Goal: Task Accomplishment & Management: Complete application form

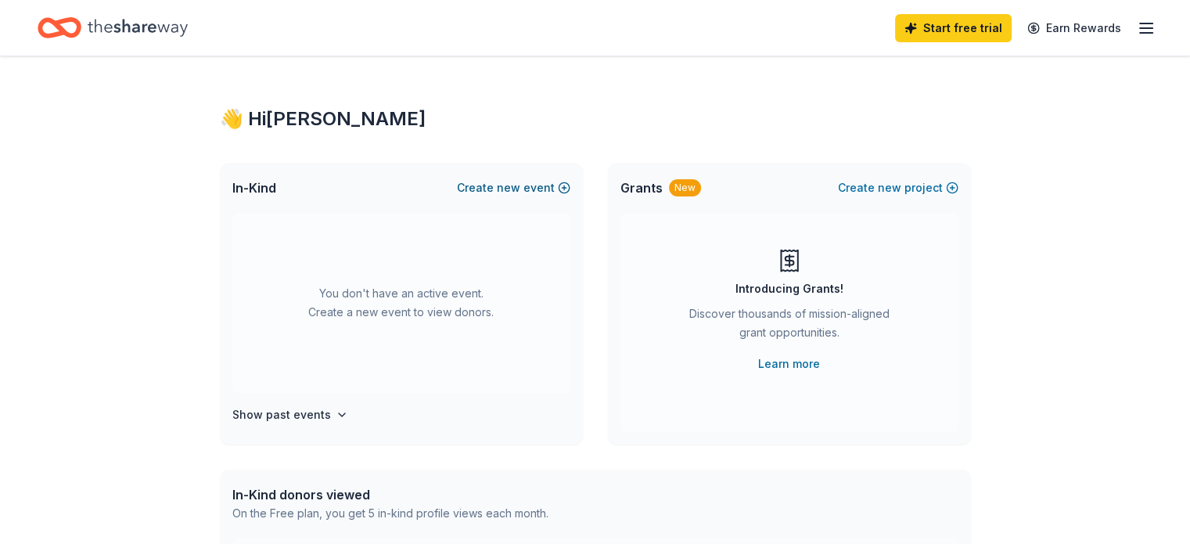
click at [564, 184] on button "Create new event" at bounding box center [513, 187] width 113 height 19
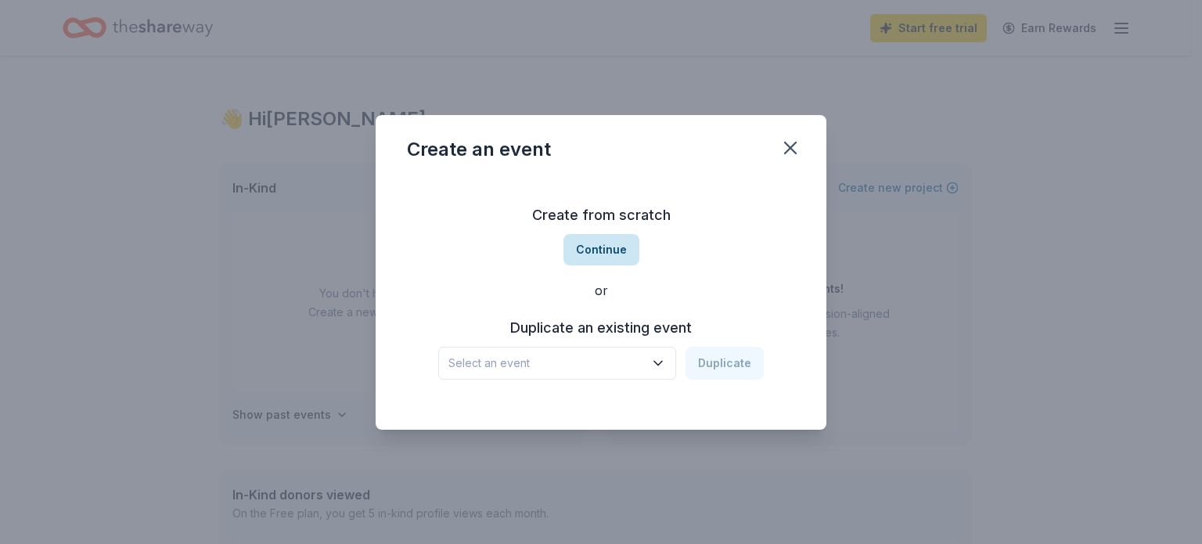
click at [600, 250] on button "Continue" at bounding box center [602, 249] width 76 height 31
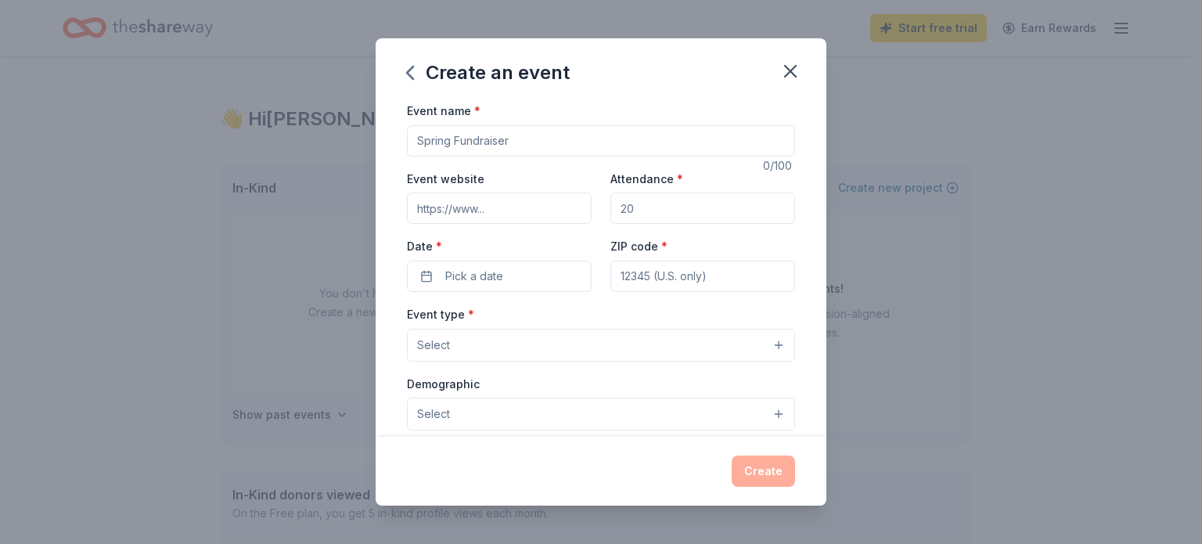
click at [526, 138] on input "Event name *" at bounding box center [601, 140] width 388 height 31
click at [787, 74] on icon "button" at bounding box center [790, 71] width 11 height 11
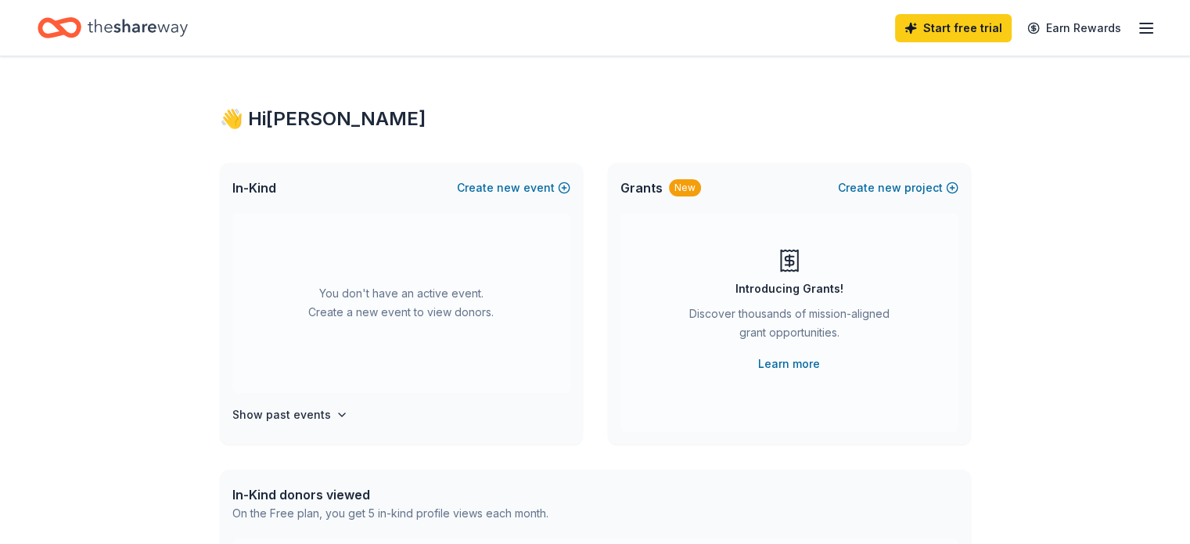
click at [787, 74] on div "👋 Hi DAN In-Kind Create new event You don't have an active event. Create a new …" at bounding box center [595, 513] width 801 height 914
click at [336, 409] on icon "button" at bounding box center [342, 415] width 13 height 13
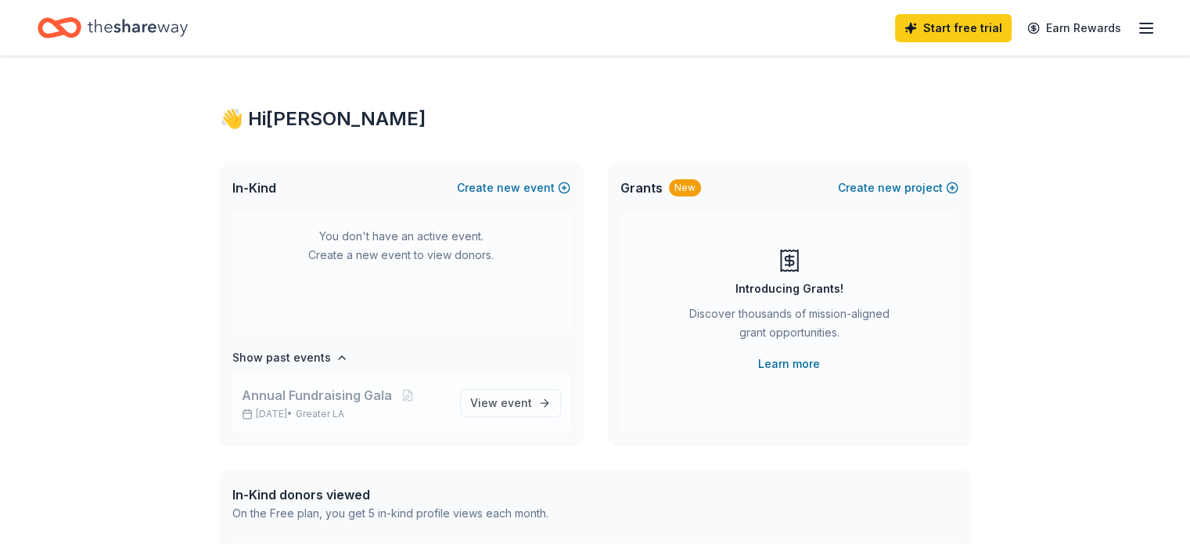
click at [326, 395] on span "Annual Fundraising Gala" at bounding box center [317, 395] width 150 height 19
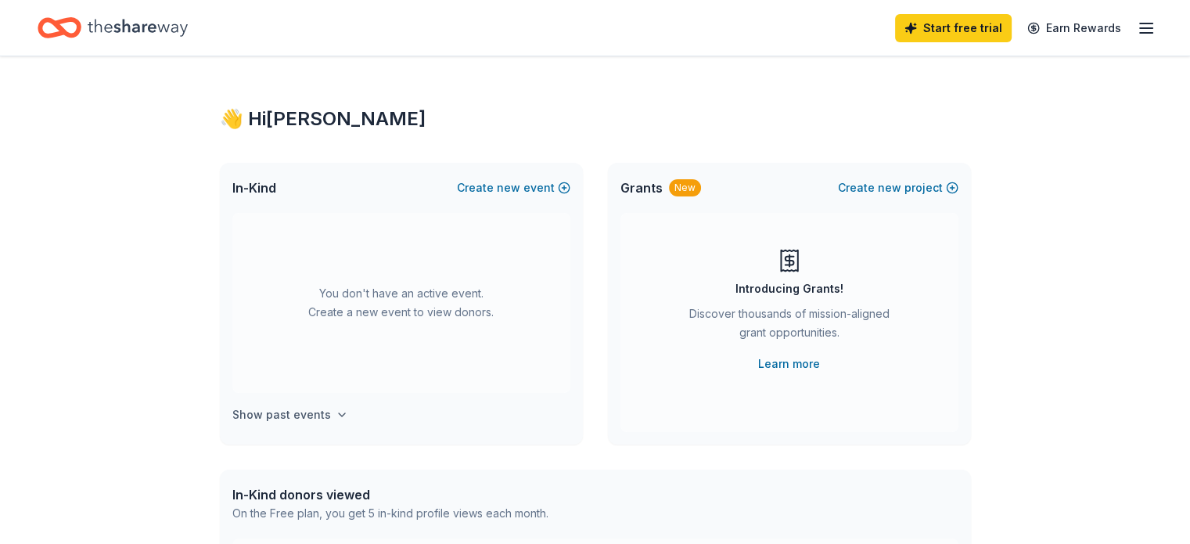
click at [336, 410] on icon "button" at bounding box center [342, 415] width 13 height 13
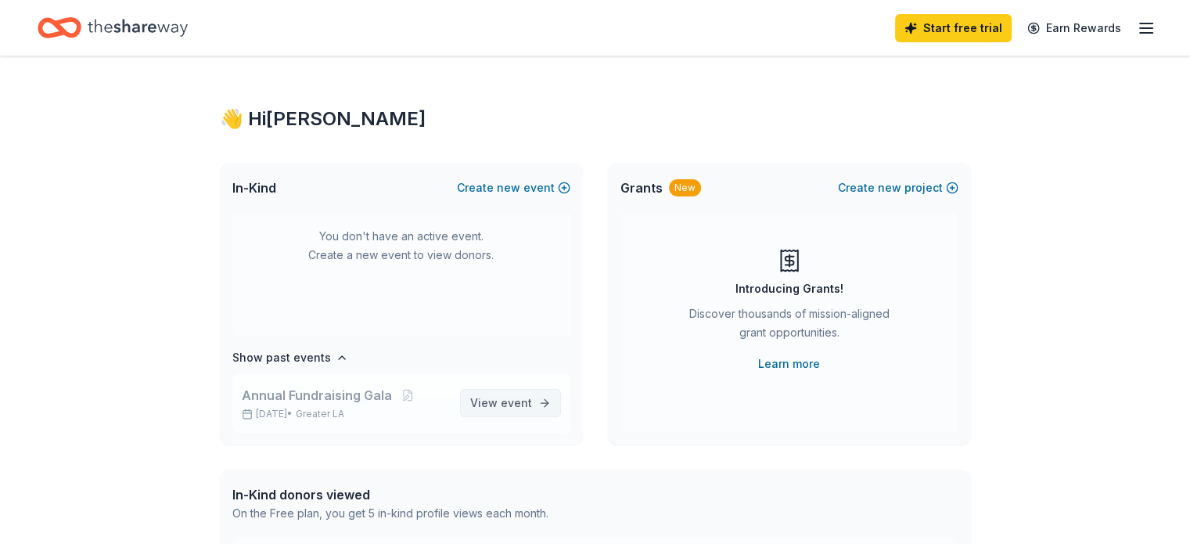
click at [480, 400] on span "View event" at bounding box center [501, 403] width 62 height 19
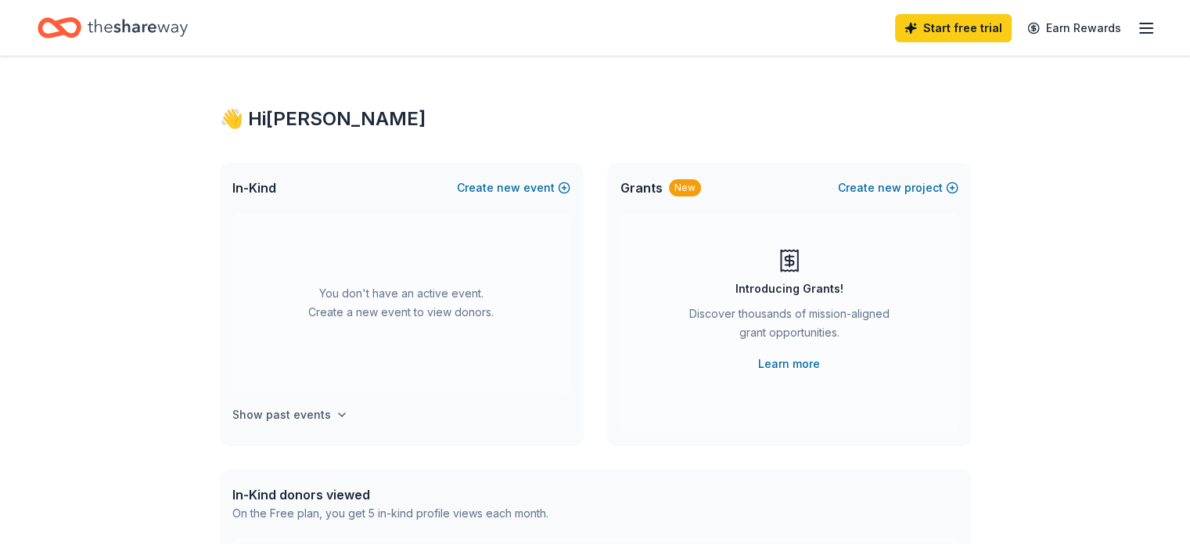
click at [336, 411] on icon "button" at bounding box center [342, 415] width 13 height 13
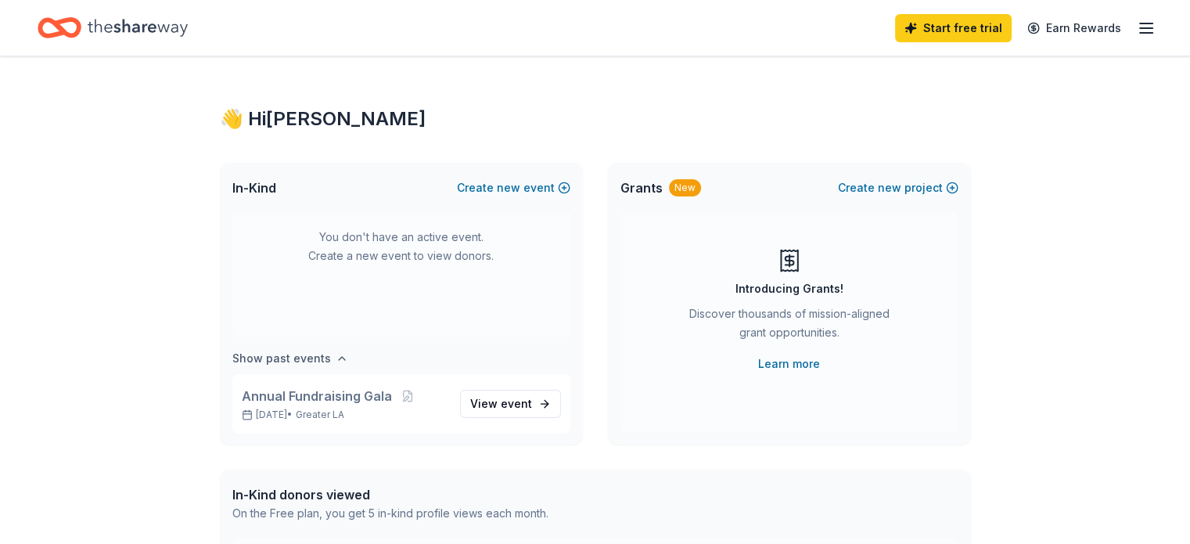
scroll to position [57, 0]
click at [294, 405] on div "Annual Fundraising Gala Feb 01, 2025 • Greater LA" at bounding box center [345, 403] width 206 height 34
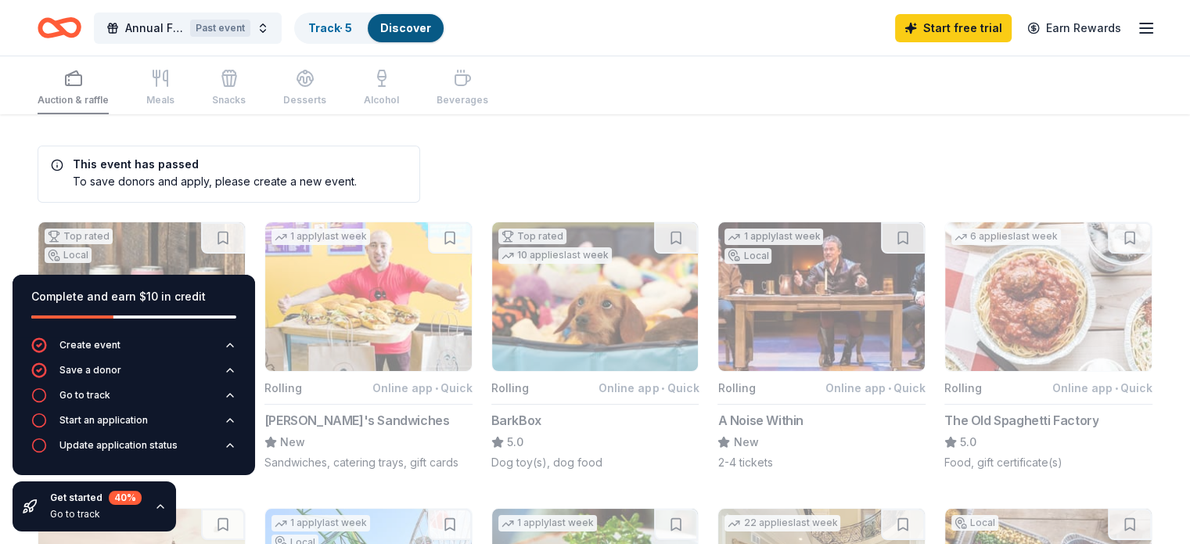
click at [294, 405] on button "1 apply last week Rolling Online app • Quick Ike's Sandwiches New Sandwiches, c…" at bounding box center [369, 345] width 208 height 249
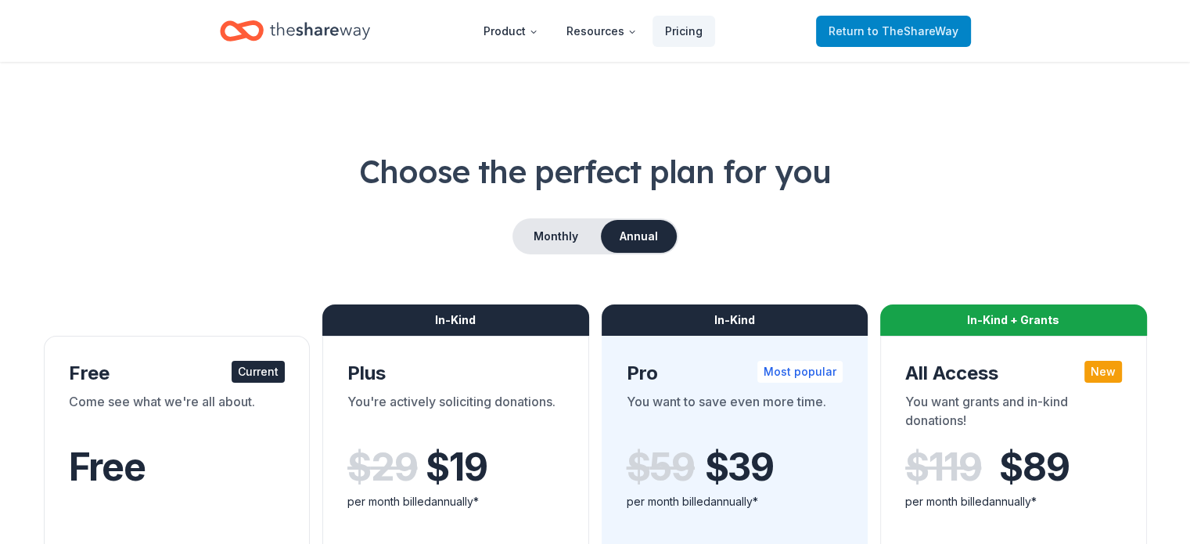
click at [895, 28] on span "to TheShareWay" at bounding box center [913, 30] width 91 height 13
click at [844, 34] on span "Return to TheShareWay" at bounding box center [894, 31] width 130 height 19
click at [861, 31] on span "Return to TheShareWay" at bounding box center [894, 31] width 130 height 19
click at [331, 31] on icon "Home" at bounding box center [320, 30] width 100 height 17
click at [859, 27] on span "Return to TheShareWay" at bounding box center [894, 31] width 130 height 19
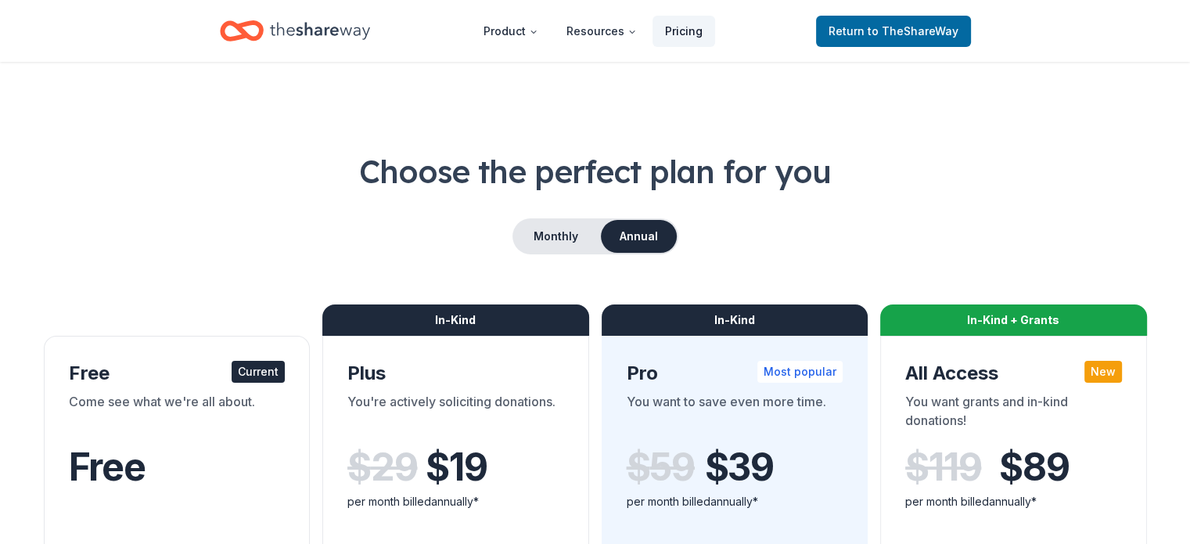
click at [675, 31] on link "Pricing" at bounding box center [684, 31] width 63 height 31
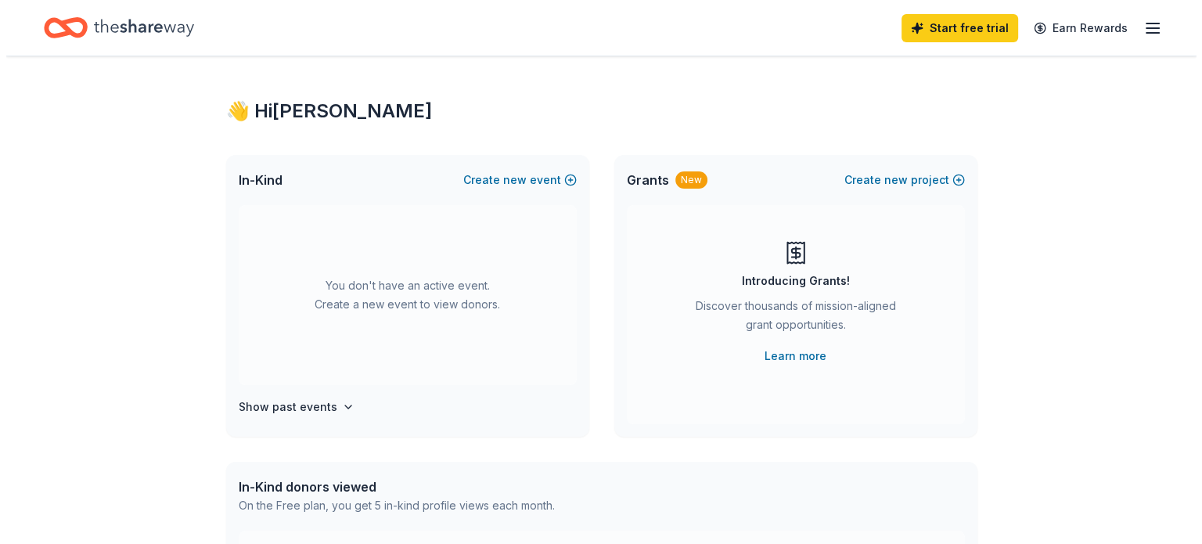
scroll to position [9, 0]
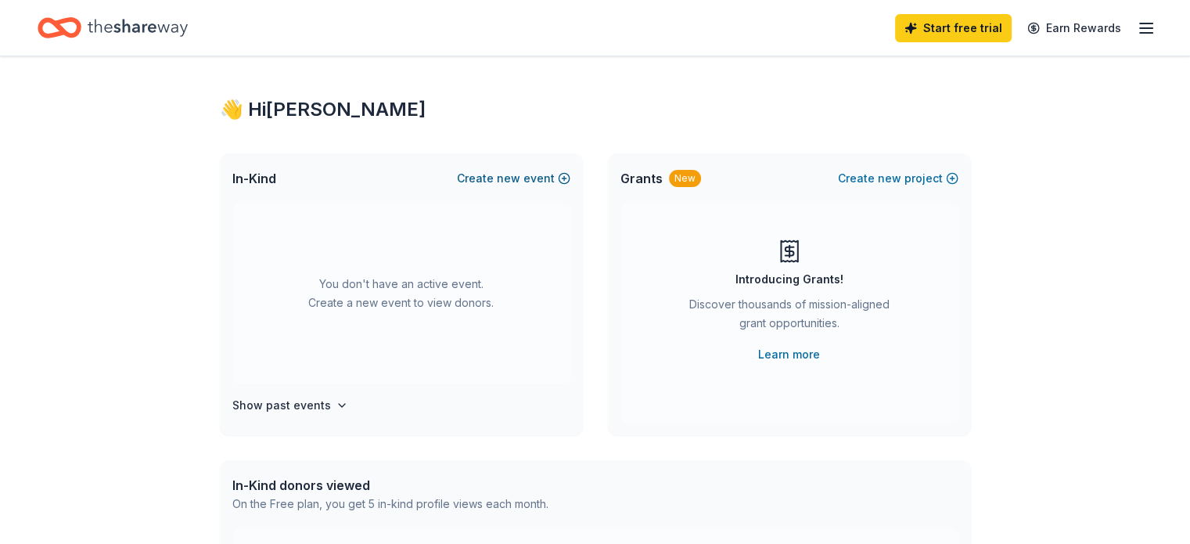
click at [510, 172] on span "new" at bounding box center [508, 178] width 23 height 19
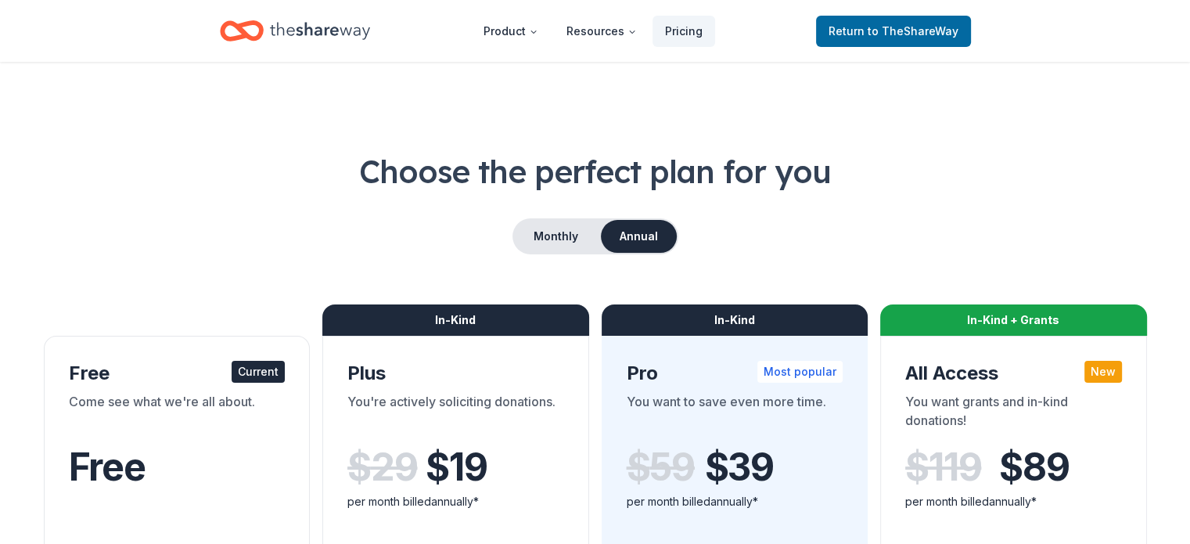
click at [510, 172] on h1 "Choose the perfect plan for you" at bounding box center [595, 171] width 1115 height 44
click at [854, 33] on span "Return to TheShareWay" at bounding box center [894, 31] width 130 height 19
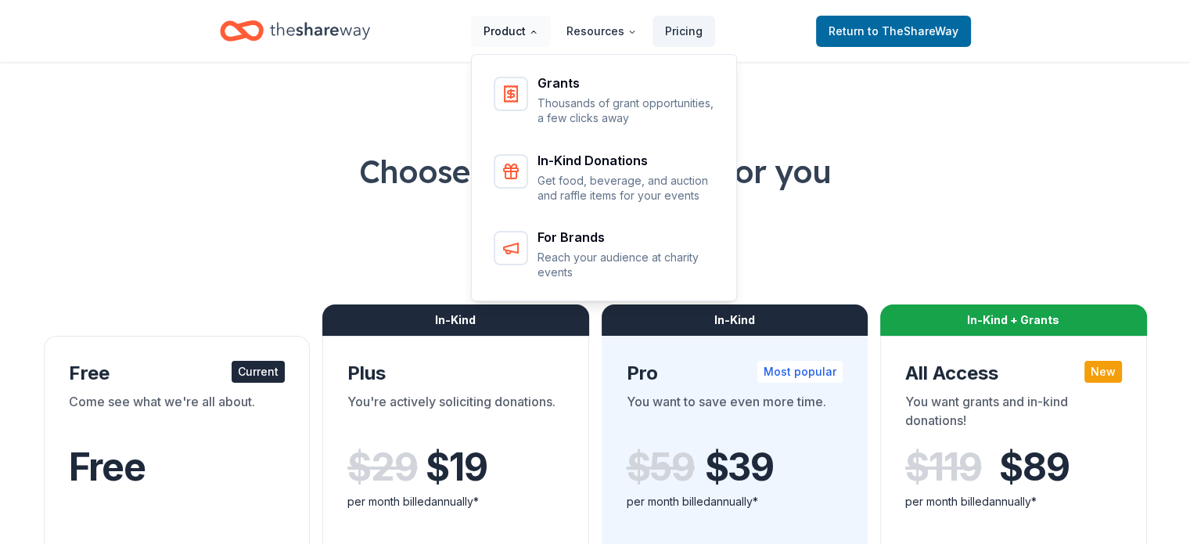
click at [513, 28] on button "Product" at bounding box center [511, 31] width 80 height 31
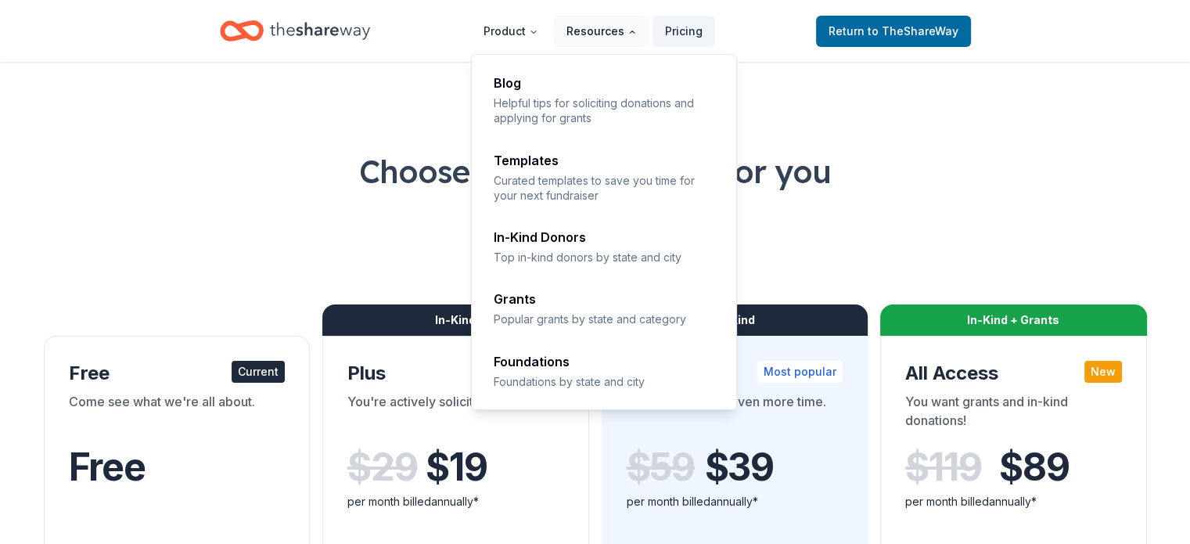
click at [582, 27] on button "Resources" at bounding box center [601, 31] width 95 height 31
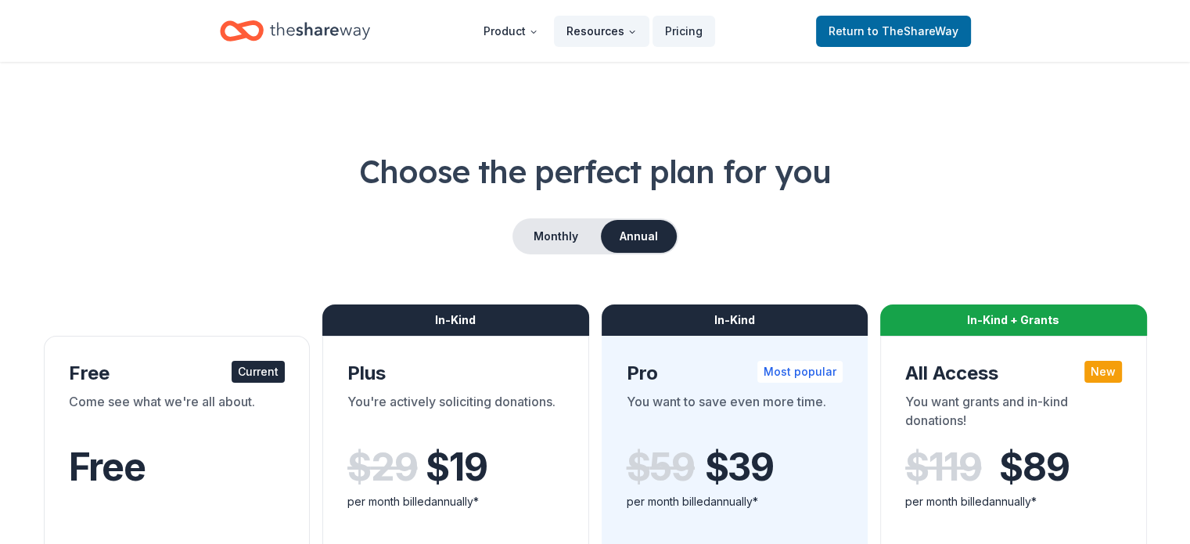
click at [589, 31] on button "Resources" at bounding box center [601, 31] width 95 height 31
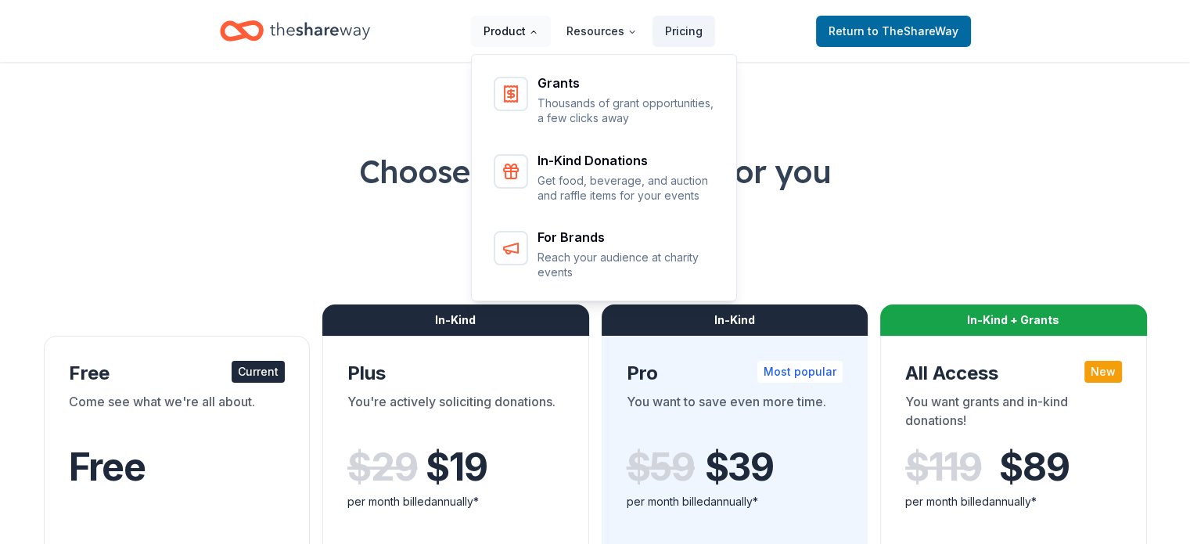
click at [535, 29] on icon "Main" at bounding box center [533, 31] width 9 height 9
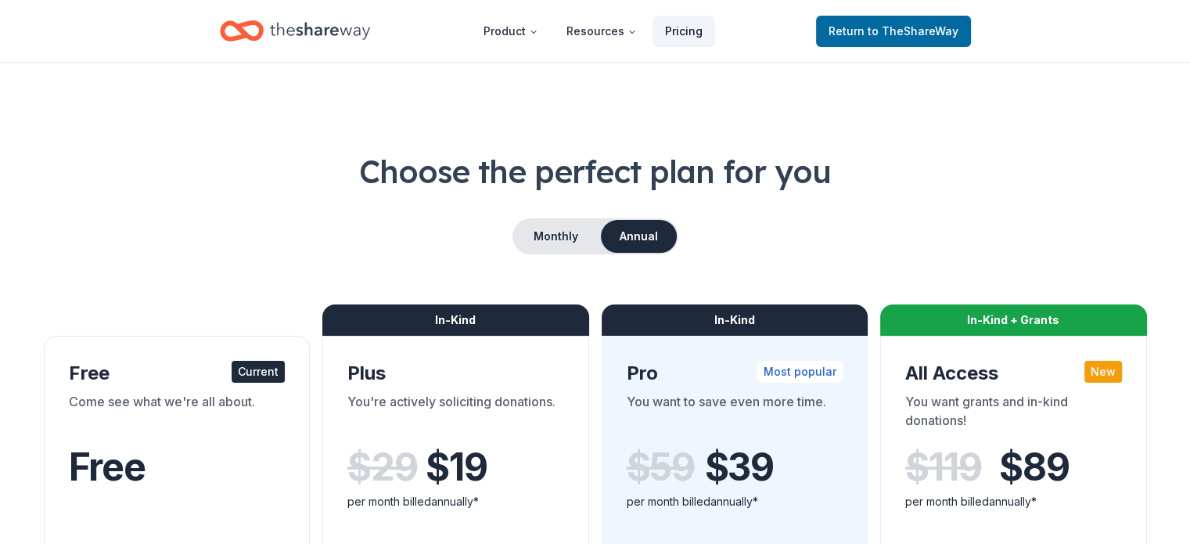
click at [669, 29] on link "Pricing" at bounding box center [684, 31] width 63 height 31
click at [669, 30] on link "Pricing" at bounding box center [684, 31] width 63 height 31
click at [863, 23] on span "Return to TheShareWay" at bounding box center [894, 31] width 130 height 19
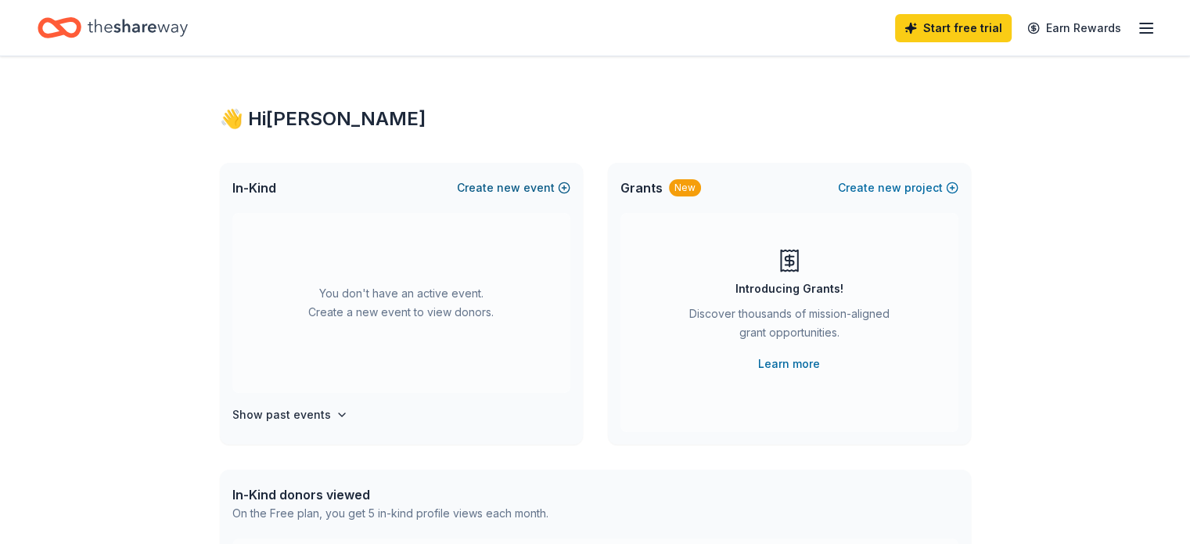
click at [562, 187] on button "Create new event" at bounding box center [513, 187] width 113 height 19
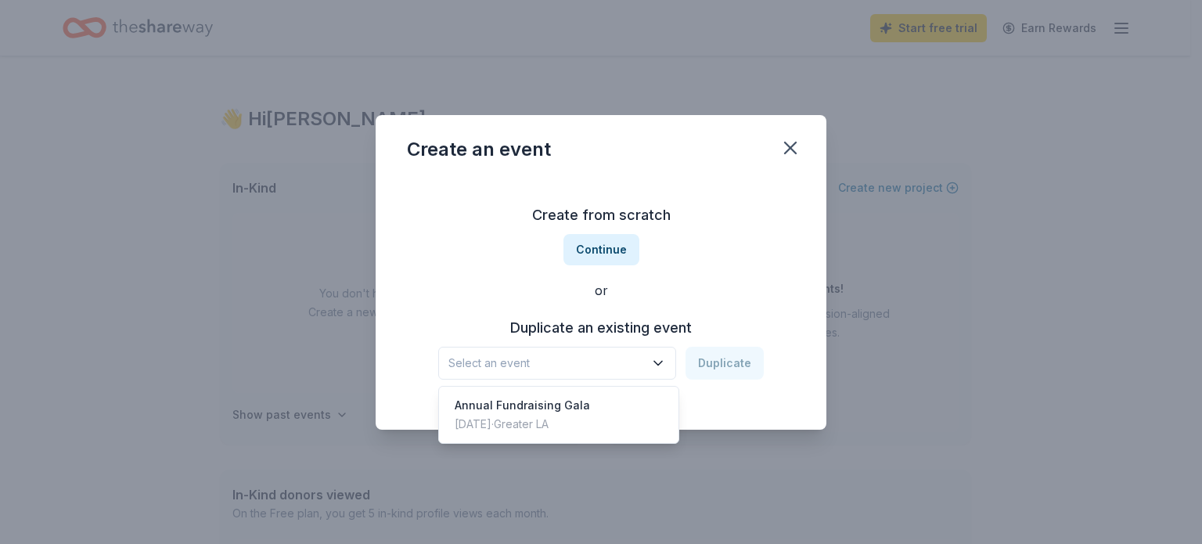
click at [657, 362] on icon "button" at bounding box center [658, 363] width 8 height 4
click at [561, 403] on div "Annual Fundraising Gala" at bounding box center [522, 405] width 135 height 19
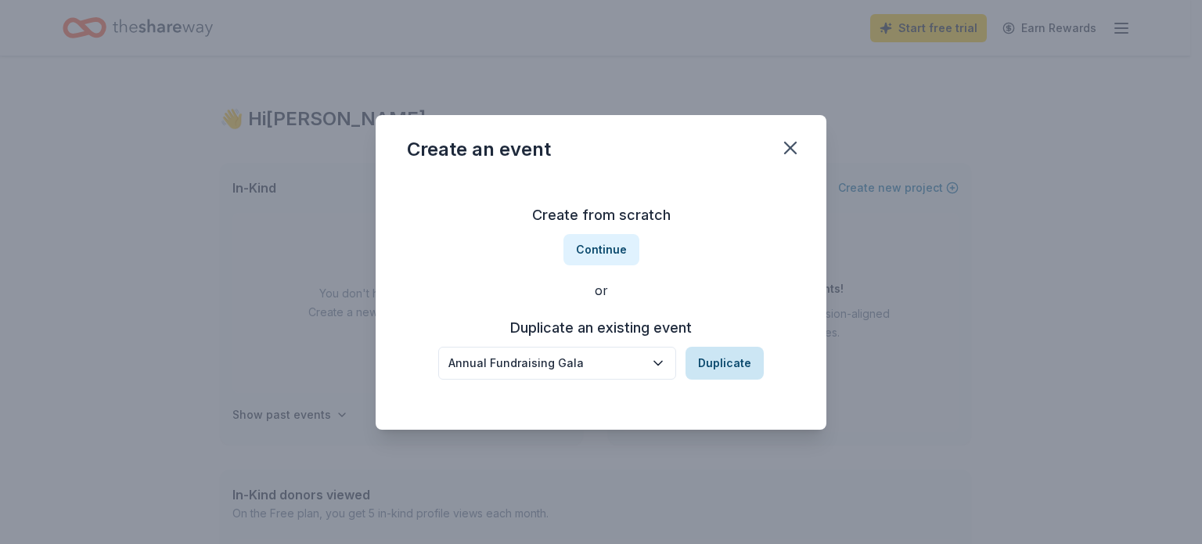
click at [722, 359] on button "Duplicate" at bounding box center [725, 363] width 78 height 33
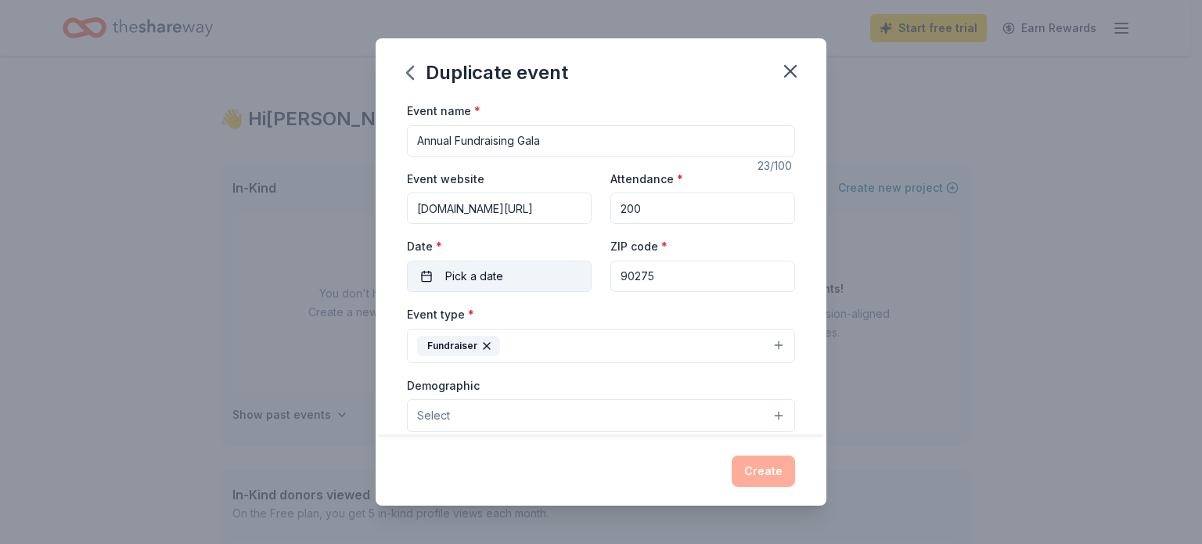
click at [516, 282] on button "Pick a date" at bounding box center [499, 276] width 185 height 31
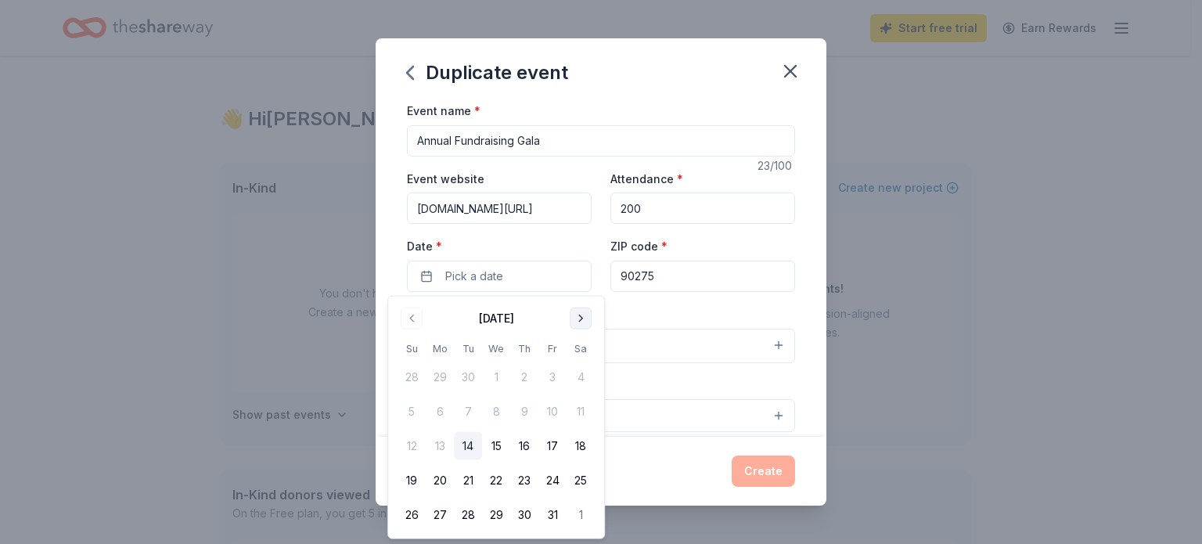
click at [582, 315] on button "Go to next month" at bounding box center [581, 319] width 22 height 22
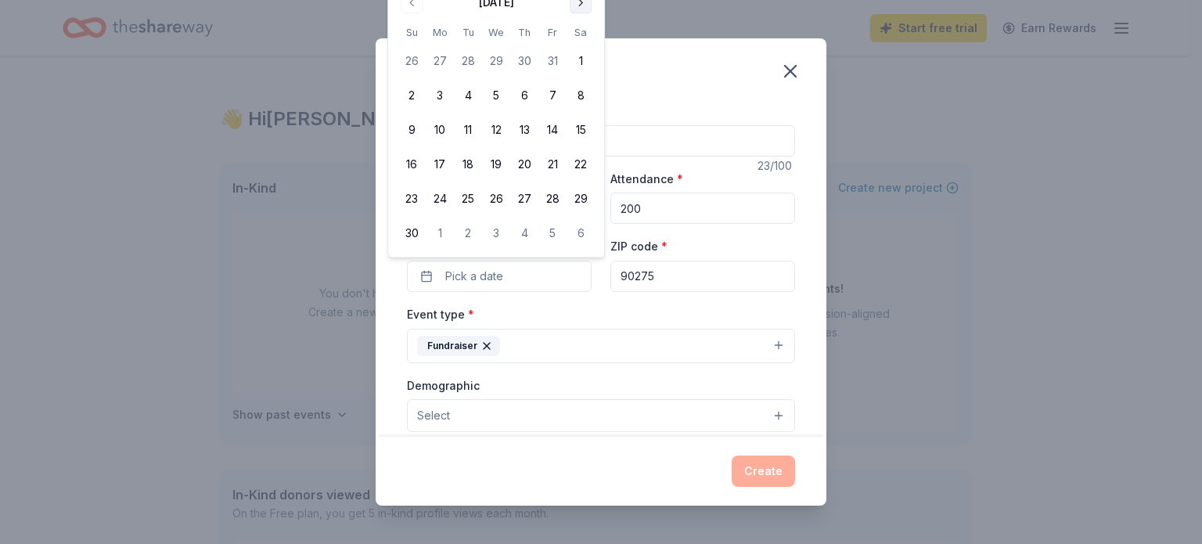
click at [576, 5] on button "Go to next month" at bounding box center [581, 2] width 22 height 22
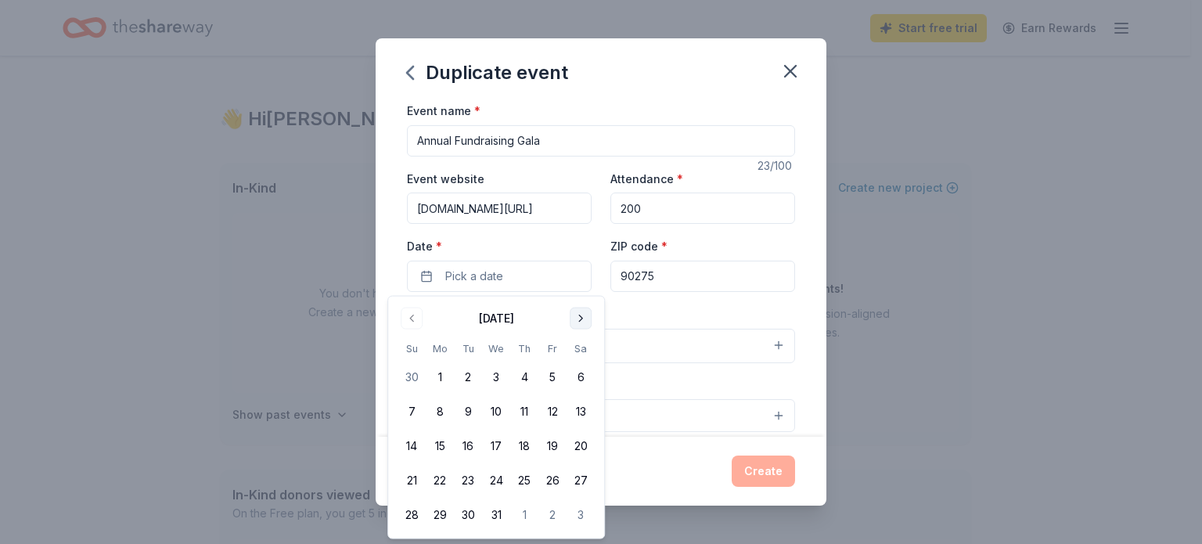
click at [579, 321] on button "Go to next month" at bounding box center [581, 319] width 22 height 22
click at [577, 520] on button "31" at bounding box center [581, 515] width 28 height 28
click at [654, 434] on div "Demographic Select We use this information to help brands find events with thei…" at bounding box center [601, 420] width 388 height 88
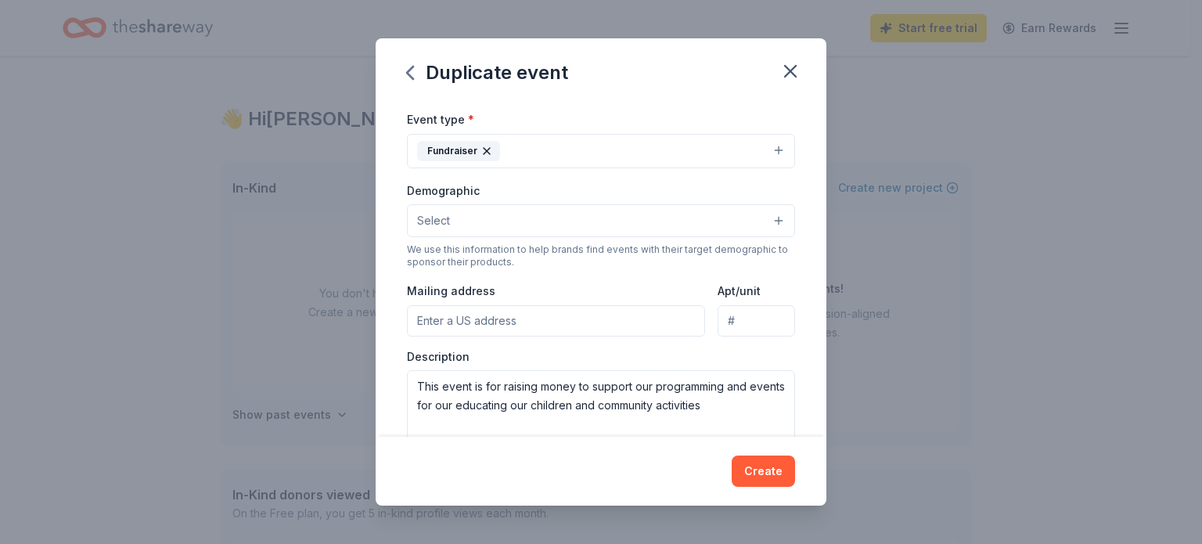
scroll to position [219, 0]
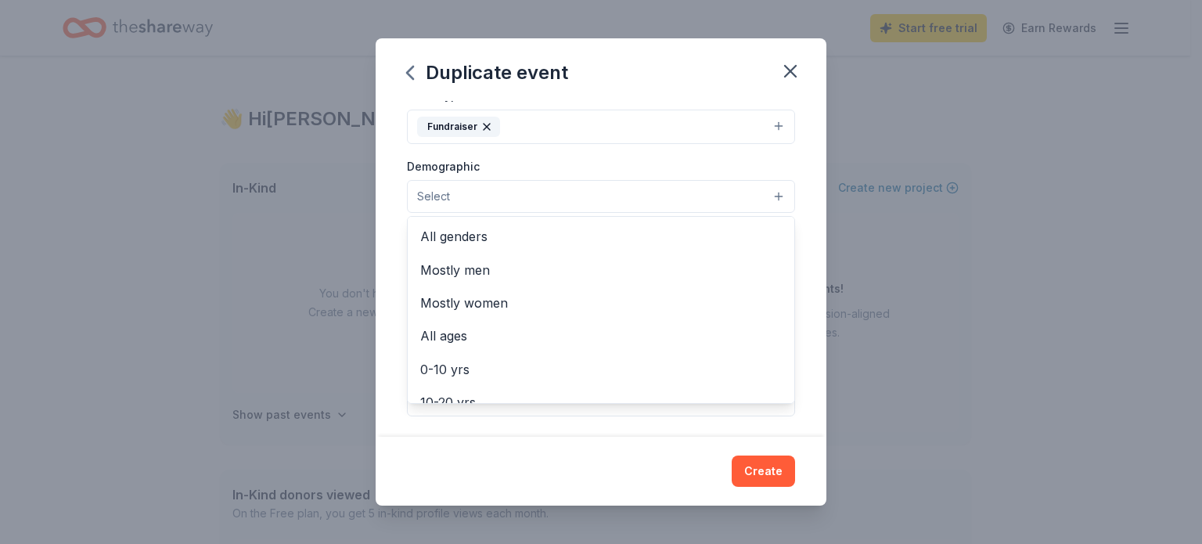
click at [769, 192] on button "Select" at bounding box center [601, 196] width 388 height 33
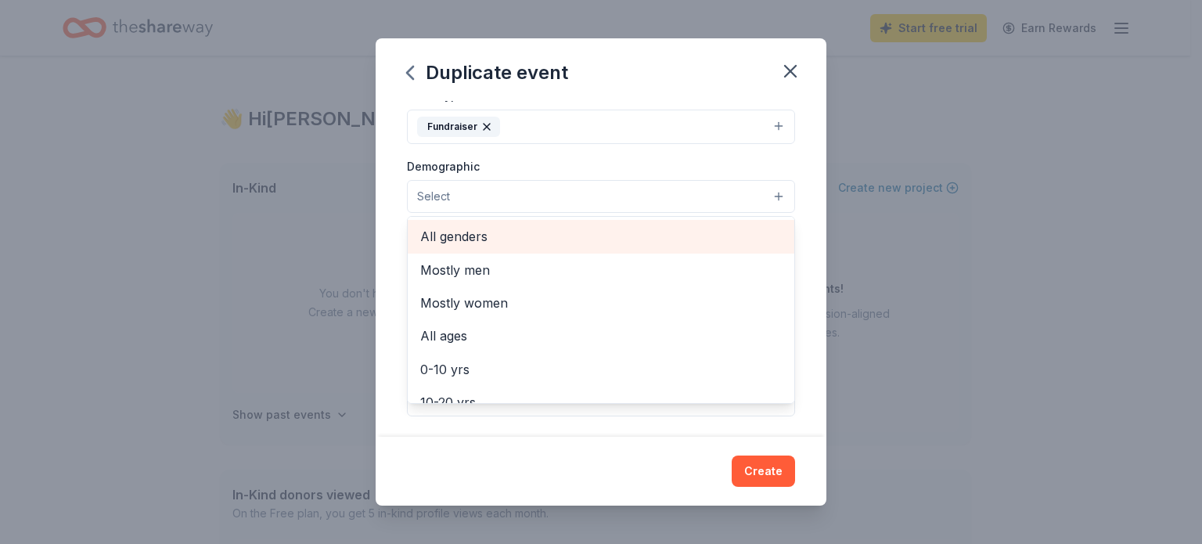
click at [469, 240] on span "All genders" at bounding box center [601, 236] width 362 height 20
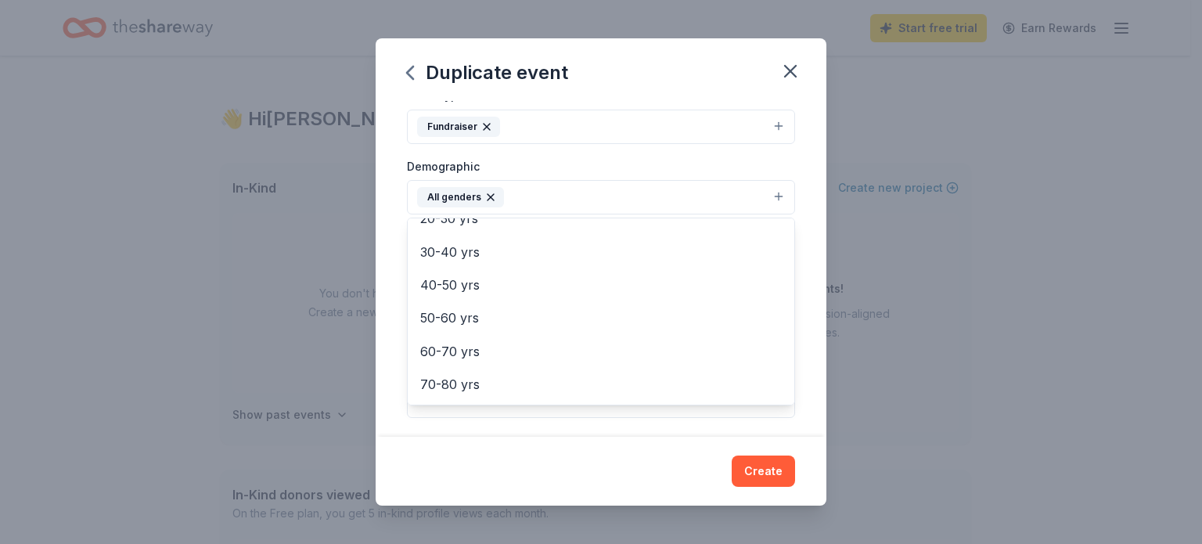
scroll to position [218, 0]
click at [801, 393] on div "Event name * Annual Fundraising Gala 23 /100 Event website www.nertamid.com/gal…" at bounding box center [601, 269] width 451 height 336
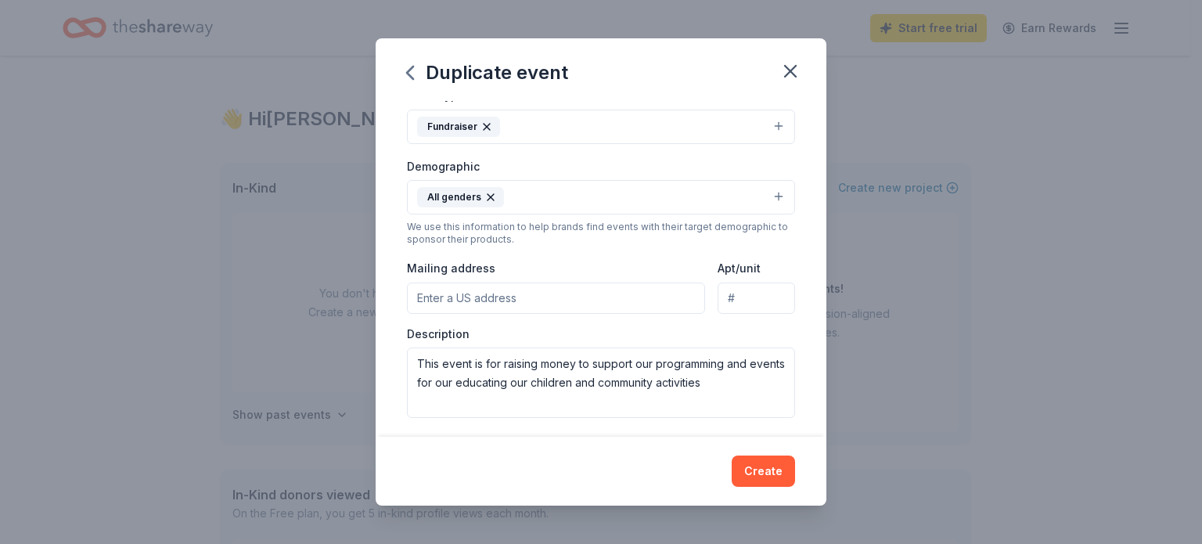
click at [532, 302] on input "Mailing address" at bounding box center [556, 298] width 298 height 31
type input "22944 FELBAR AVE"
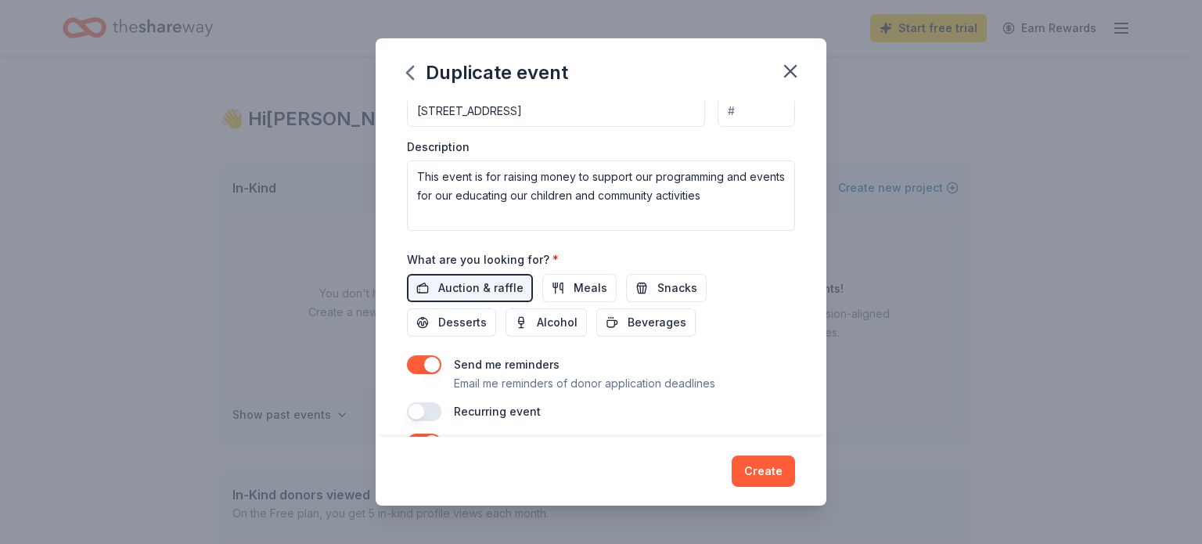
scroll to position [448, 0]
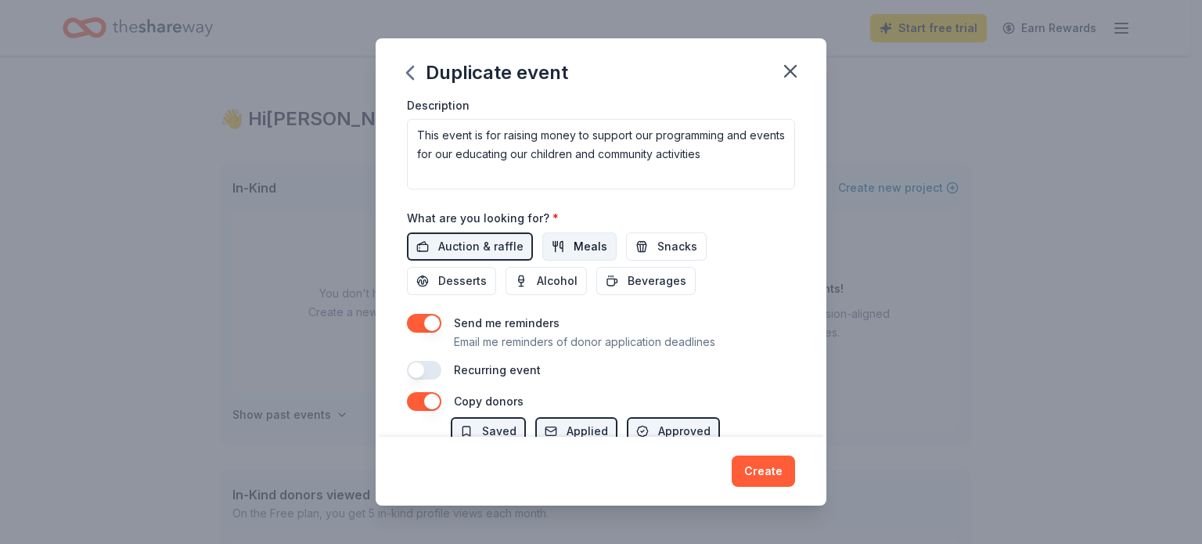
click at [563, 243] on button "Meals" at bounding box center [579, 246] width 74 height 28
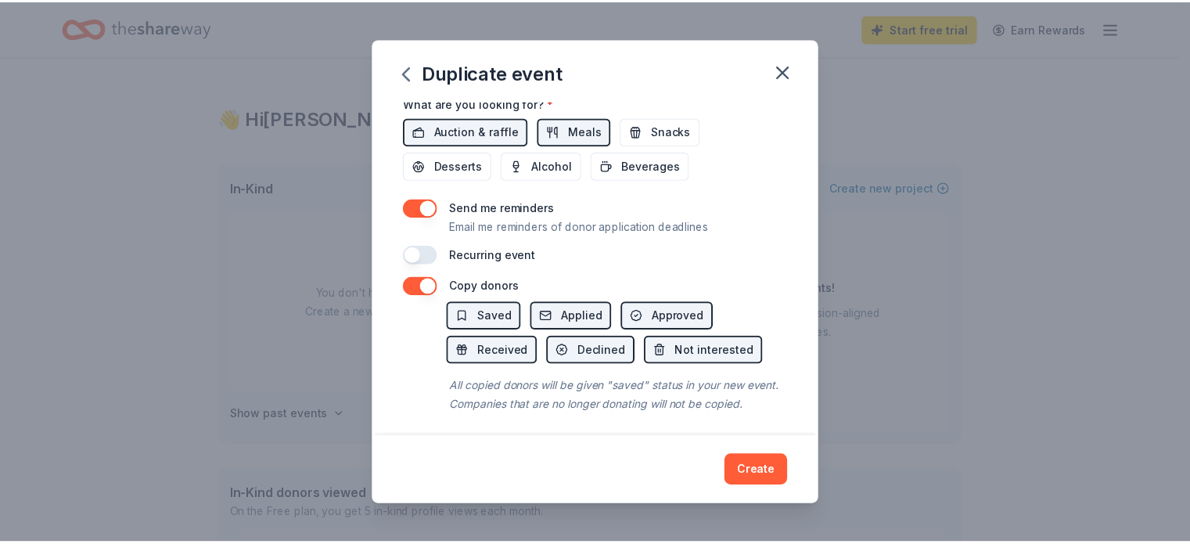
scroll to position [586, 0]
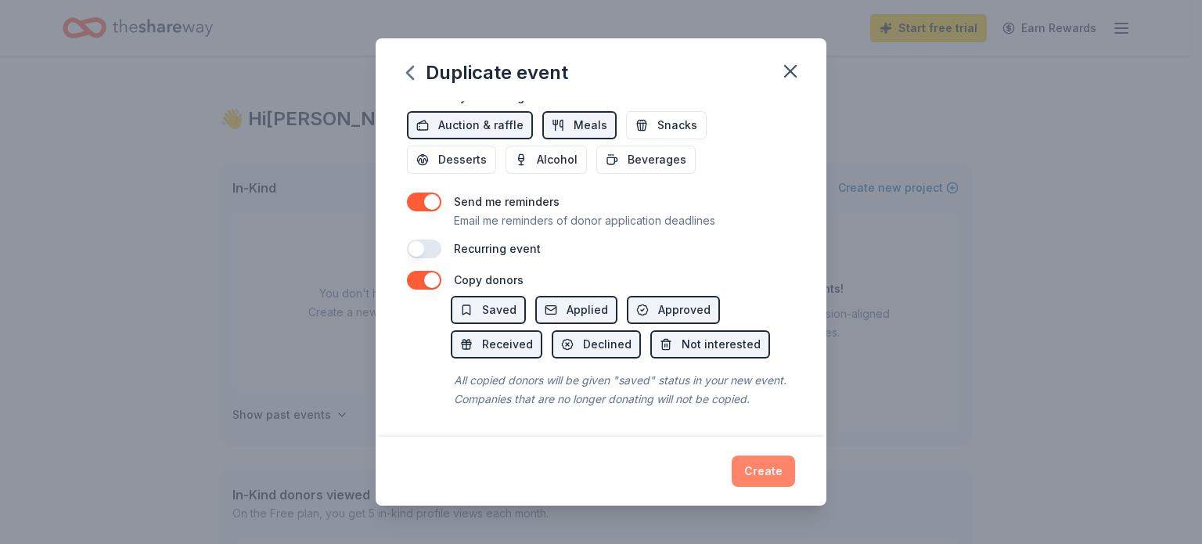
click at [772, 471] on button "Create" at bounding box center [763, 471] width 63 height 31
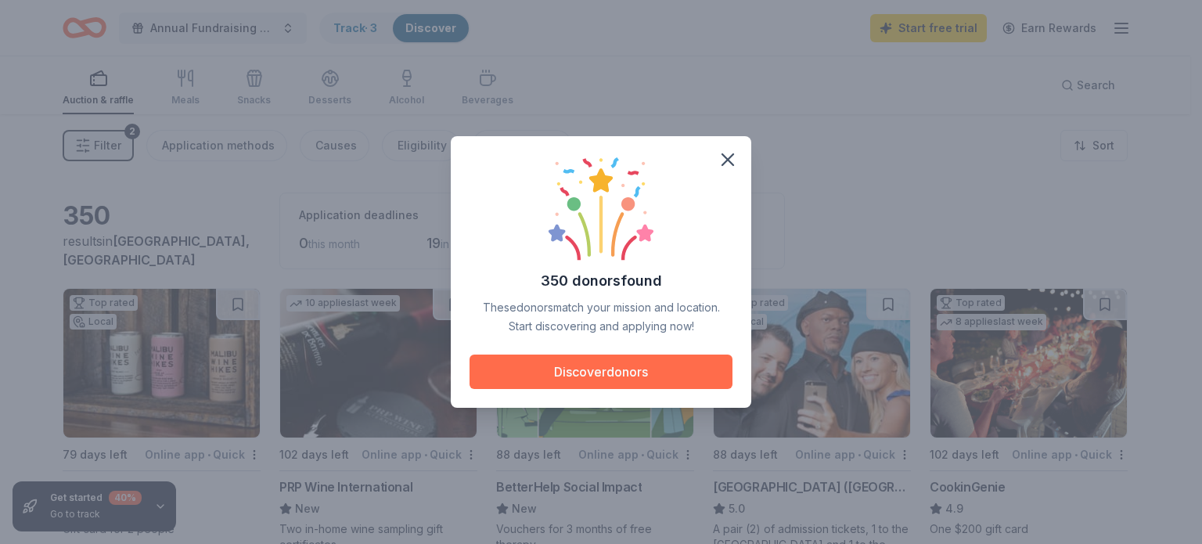
click at [633, 365] on button "Discover donors" at bounding box center [601, 372] width 263 height 34
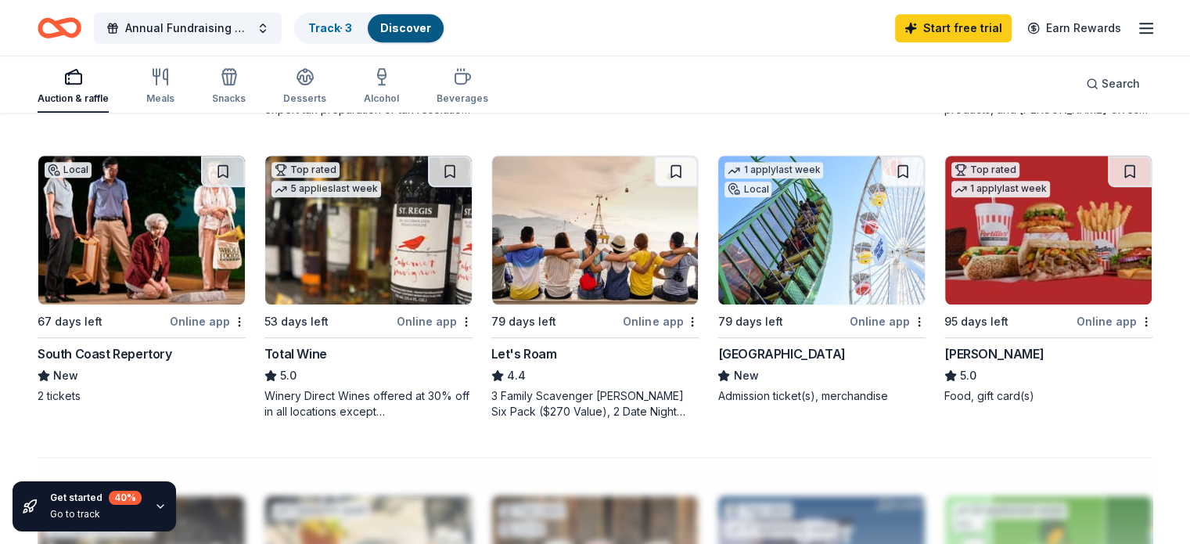
scroll to position [1024, 0]
click at [792, 252] on img at bounding box center [821, 230] width 207 height 149
click at [762, 257] on img at bounding box center [821, 230] width 207 height 149
click at [855, 320] on div "Online app" at bounding box center [888, 321] width 76 height 20
click at [784, 225] on img at bounding box center [821, 230] width 207 height 149
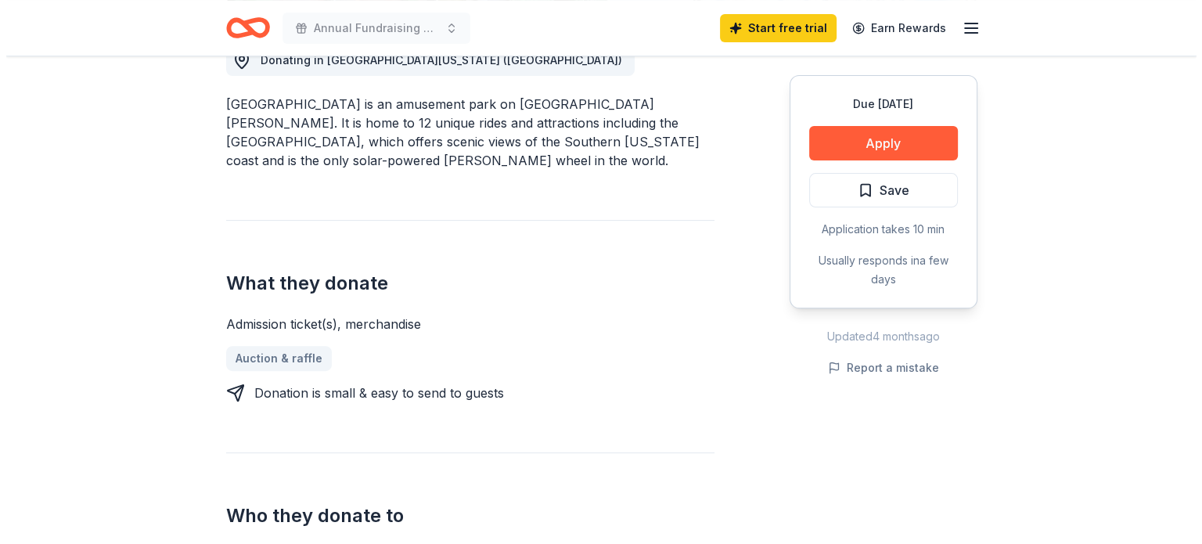
scroll to position [495, 0]
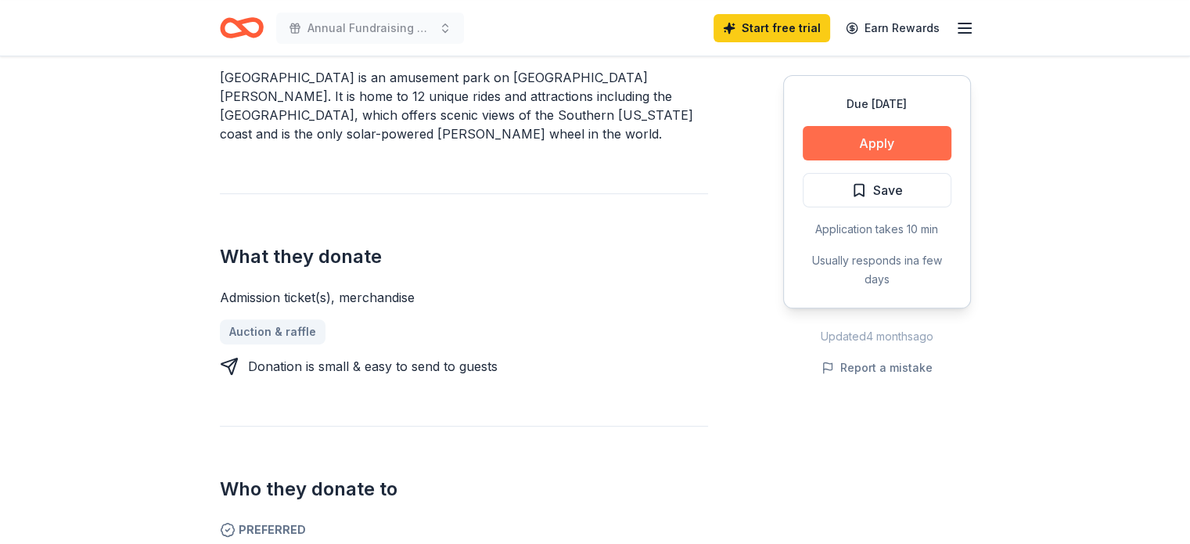
click at [866, 135] on button "Apply" at bounding box center [877, 143] width 149 height 34
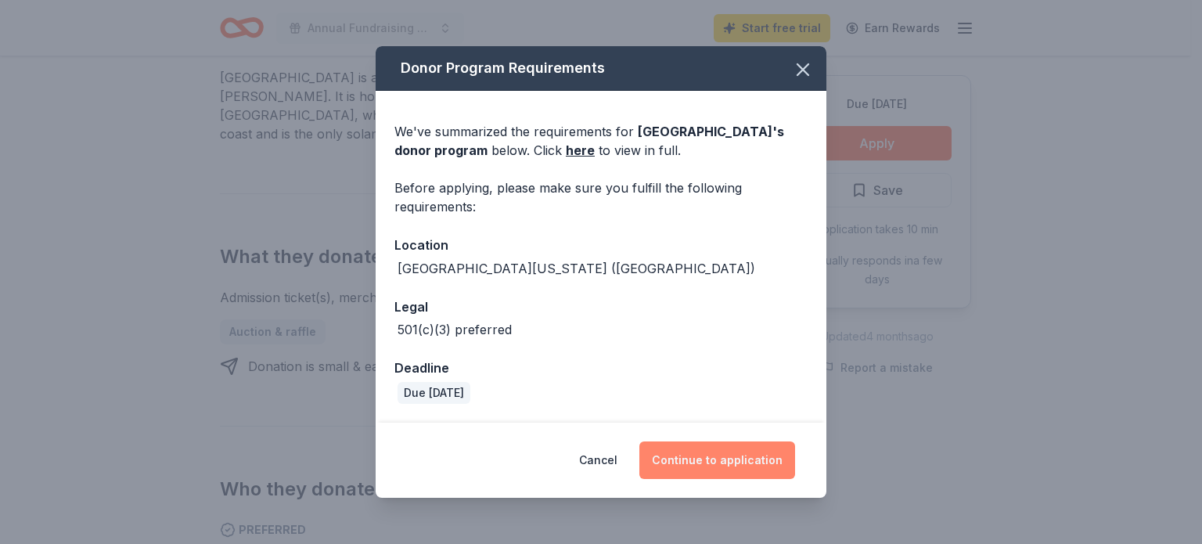
click at [739, 452] on button "Continue to application" at bounding box center [717, 460] width 156 height 38
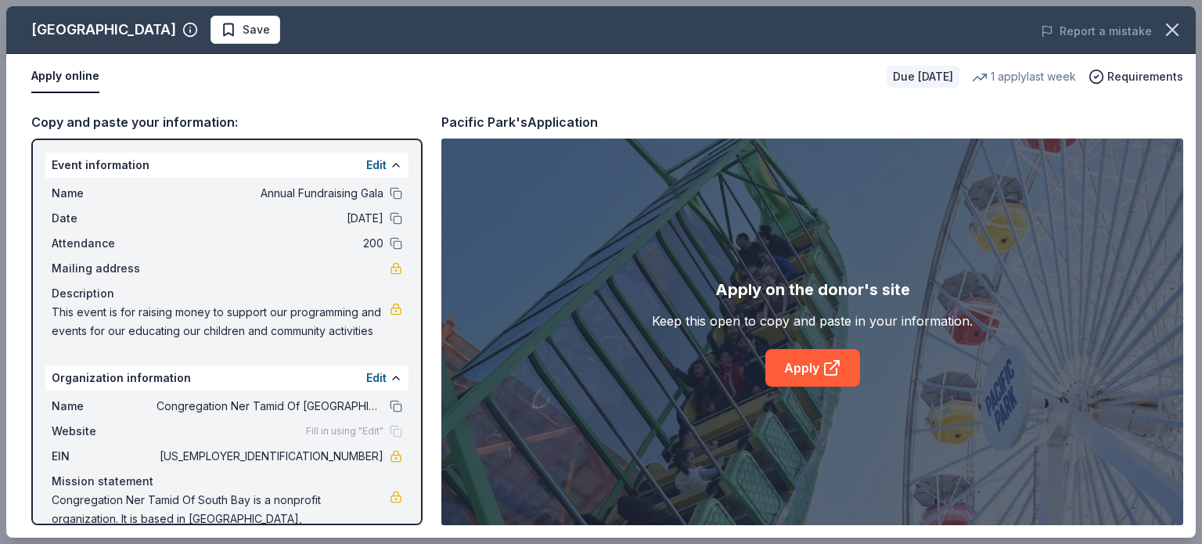
scroll to position [59, 0]
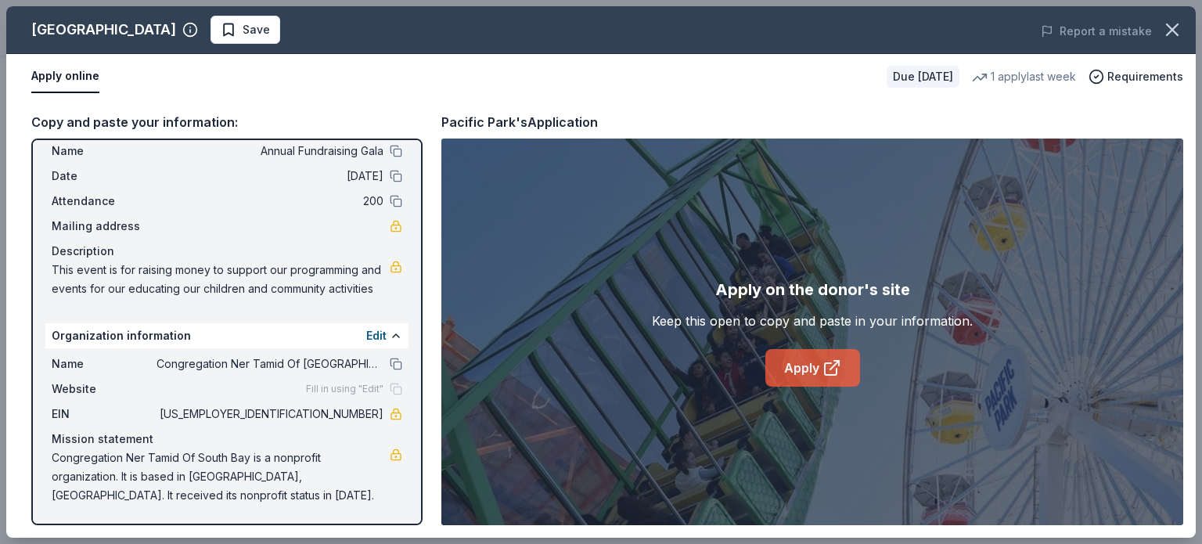
click at [815, 365] on link "Apply" at bounding box center [812, 368] width 95 height 38
click at [826, 362] on icon at bounding box center [832, 367] width 19 height 19
click at [390, 333] on button at bounding box center [396, 335] width 13 height 13
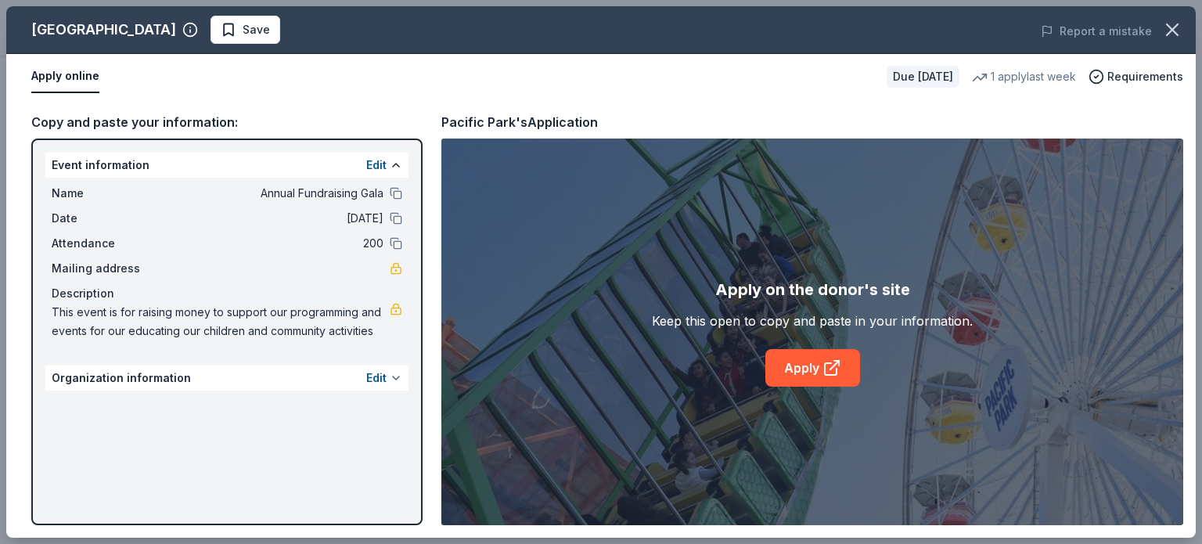
scroll to position [0, 0]
click at [396, 376] on button at bounding box center [396, 378] width 13 height 13
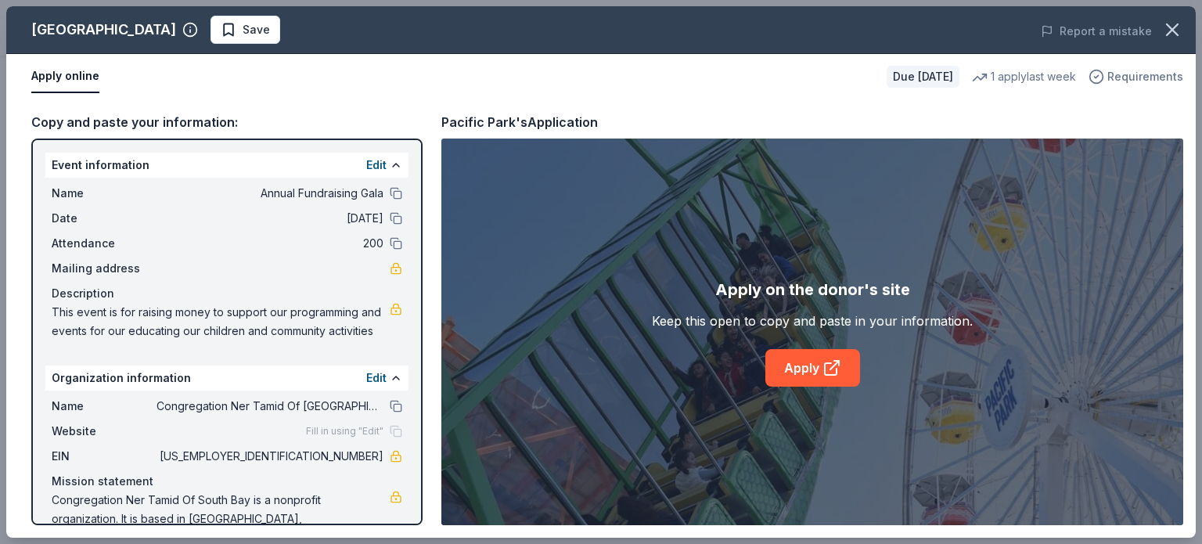
click at [1101, 77] on icon "button" at bounding box center [1097, 77] width 16 height 16
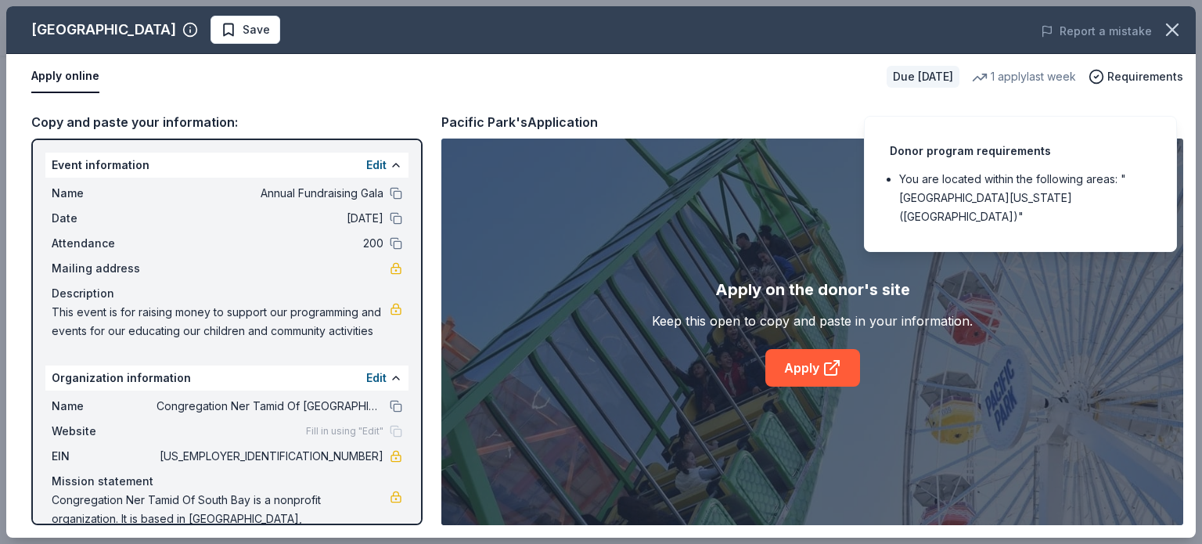
click at [1129, 281] on div "Apply on the donor's site Keep this open to copy and paste in your information.…" at bounding box center [812, 332] width 742 height 387
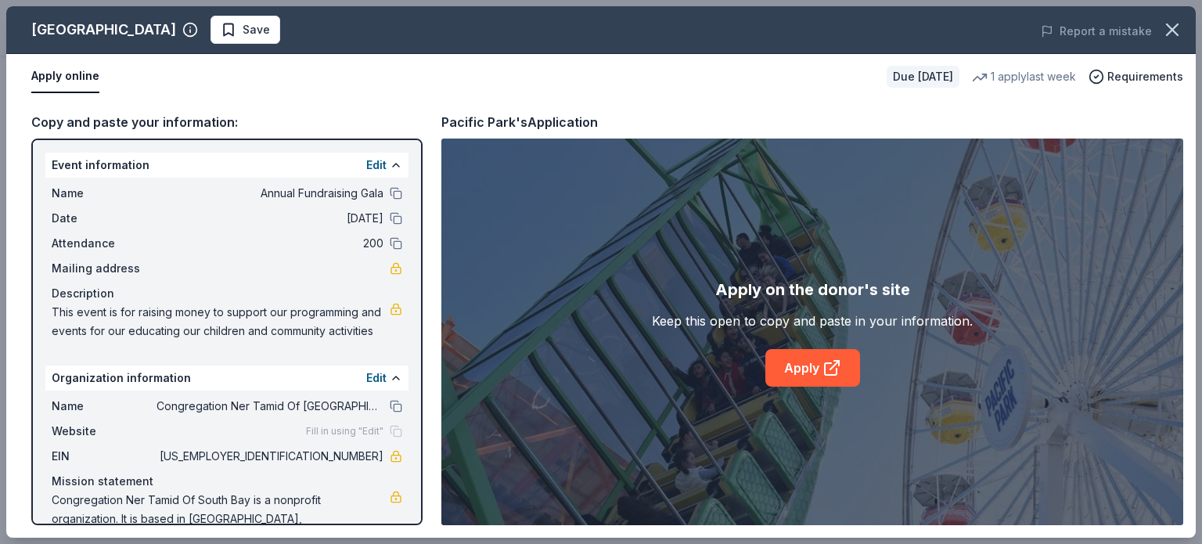
drag, startPoint x: 51, startPoint y: 192, endPoint x: 83, endPoint y: 193, distance: 32.1
click at [83, 193] on span "Name" at bounding box center [104, 193] width 105 height 19
drag, startPoint x: 247, startPoint y: 193, endPoint x: 366, endPoint y: 206, distance: 119.6
click at [366, 206] on div "Name Annual Fundraising Gala Date 01/31/26 Attendance 200 Mailing address Descr…" at bounding box center [226, 262] width 363 height 169
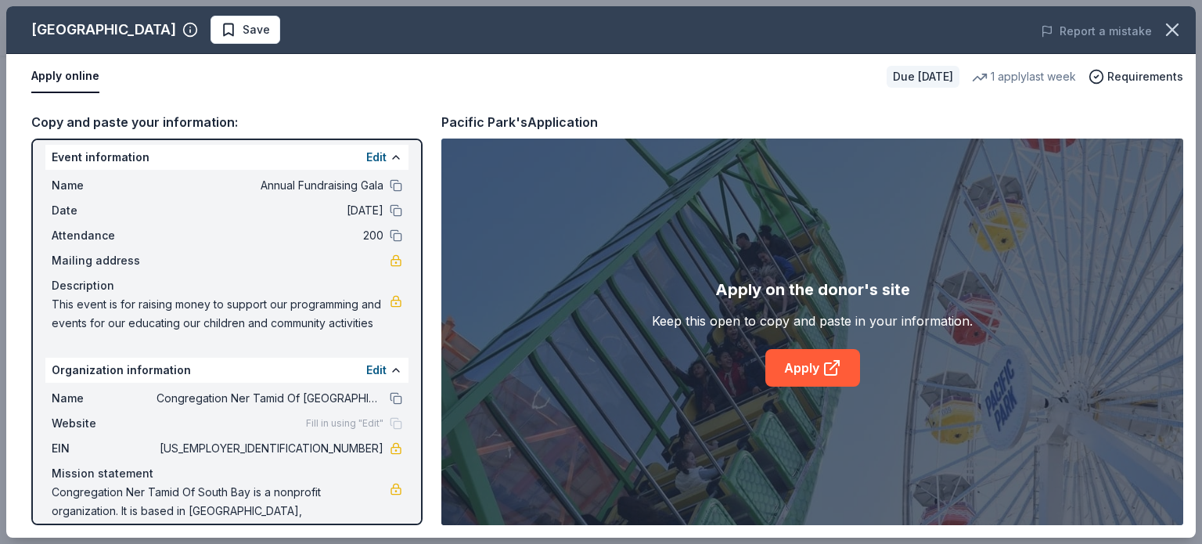
scroll to position [9, 0]
drag, startPoint x: 254, startPoint y: 249, endPoint x: 148, endPoint y: 124, distance: 163.8
click at [148, 124] on div "Copy and paste your information:" at bounding box center [226, 122] width 391 height 20
drag, startPoint x: 148, startPoint y: 124, endPoint x: 117, endPoint y: 232, distance: 112.2
click at [117, 232] on span "Attendance" at bounding box center [104, 234] width 105 height 19
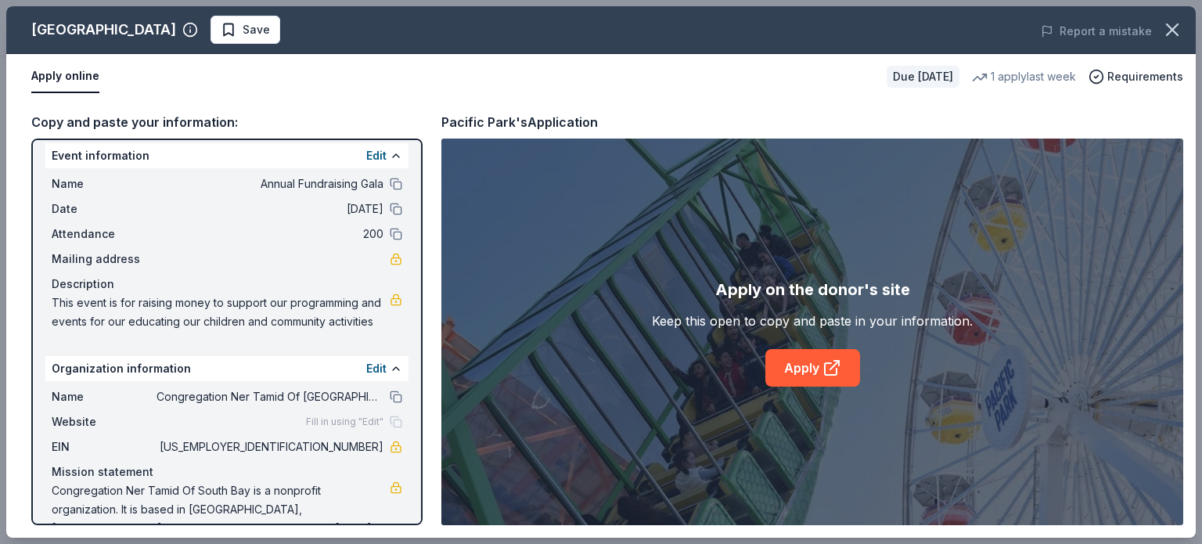
scroll to position [0, 0]
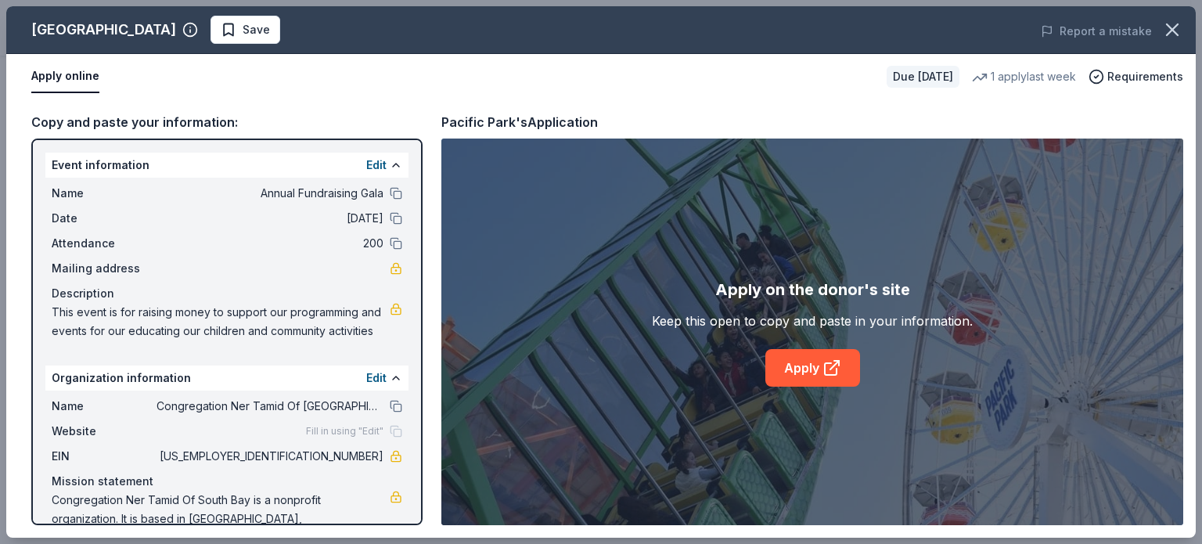
drag, startPoint x: 56, startPoint y: 164, endPoint x: 89, endPoint y: 170, distance: 33.3
click at [89, 170] on div "Event information Edit" at bounding box center [226, 165] width 363 height 25
drag, startPoint x: 253, startPoint y: 195, endPoint x: 382, endPoint y: 248, distance: 139.7
click at [382, 248] on div "Name Annual Fundraising Gala Date 01/31/26 Attendance 200 Mailing address Descr…" at bounding box center [226, 262] width 363 height 169
click at [70, 287] on div "Description" at bounding box center [227, 293] width 351 height 19
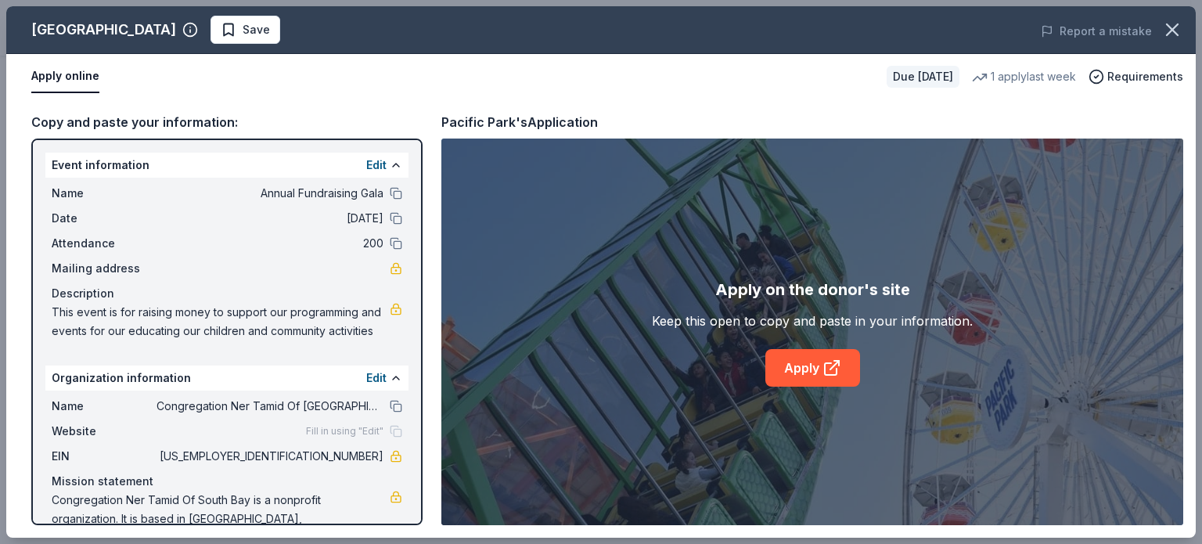
click at [70, 287] on div "Description" at bounding box center [227, 293] width 351 height 19
drag, startPoint x: 135, startPoint y: 121, endPoint x: 103, endPoint y: 167, distance: 56.2
click at [103, 167] on div "Event information Edit" at bounding box center [226, 165] width 363 height 25
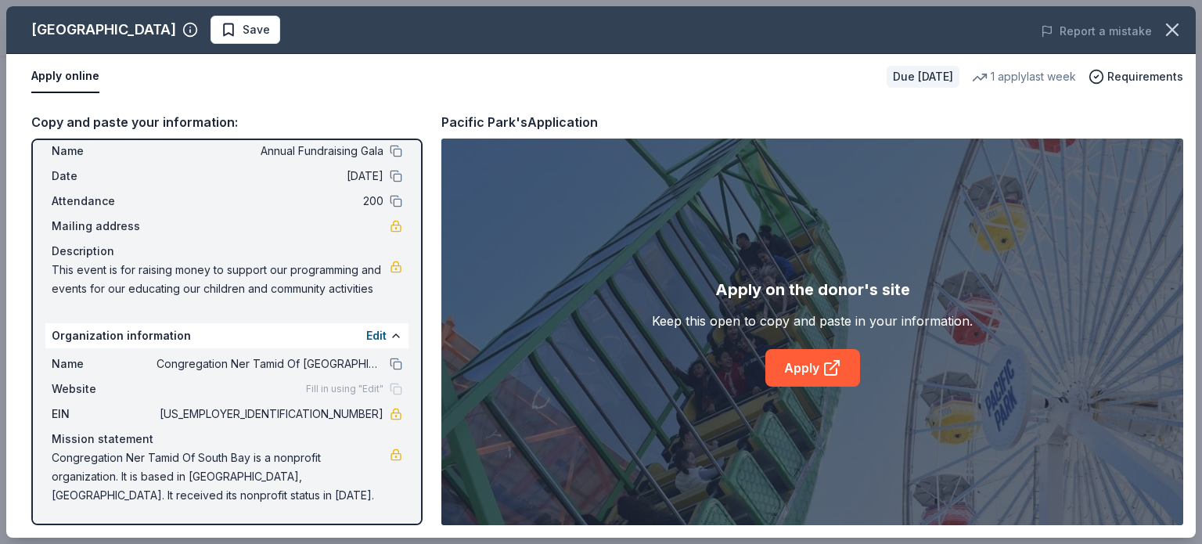
drag, startPoint x: 171, startPoint y: 495, endPoint x: 81, endPoint y: 430, distance: 110.5
click at [81, 430] on div "Mission statement Congregation Ner Tamid Of South Bay is a nonprofit organizati…" at bounding box center [227, 467] width 351 height 75
click at [77, 242] on div "Description" at bounding box center [227, 251] width 351 height 19
click at [243, 27] on span "Save" at bounding box center [256, 29] width 27 height 19
drag, startPoint x: 51, startPoint y: 153, endPoint x: 291, endPoint y: 195, distance: 243.8
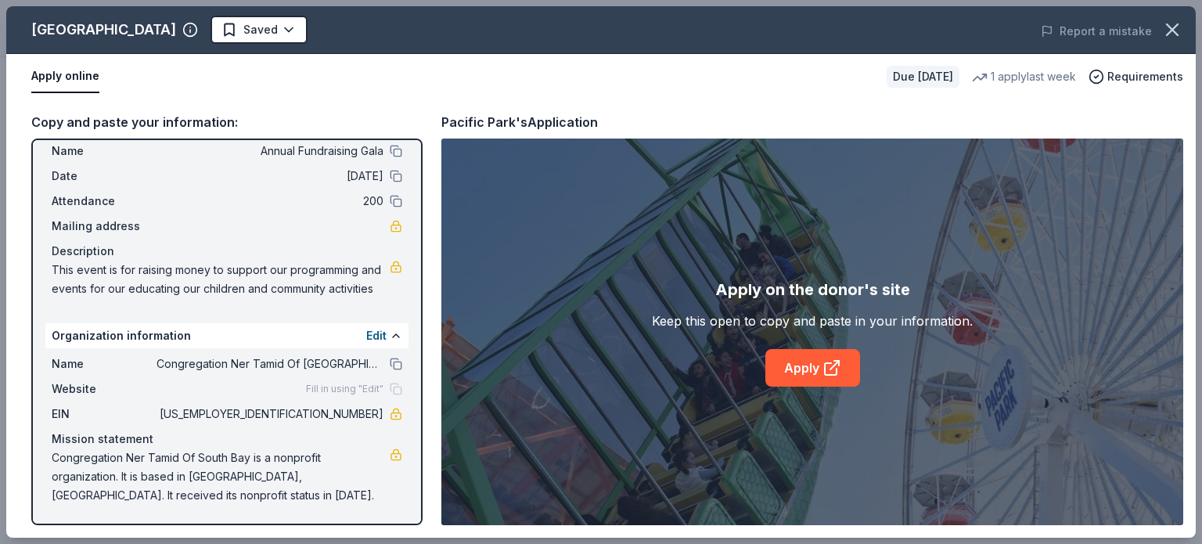
click at [291, 195] on div "Name Annual Fundraising Gala Date 01/31/26 Attendance 200 Mailing address Descr…" at bounding box center [226, 219] width 363 height 169
click at [587, 121] on div "Pacific Park's Application" at bounding box center [519, 122] width 157 height 20
click at [831, 362] on icon at bounding box center [832, 367] width 19 height 19
click at [1123, 75] on span "Requirements" at bounding box center [1145, 76] width 76 height 19
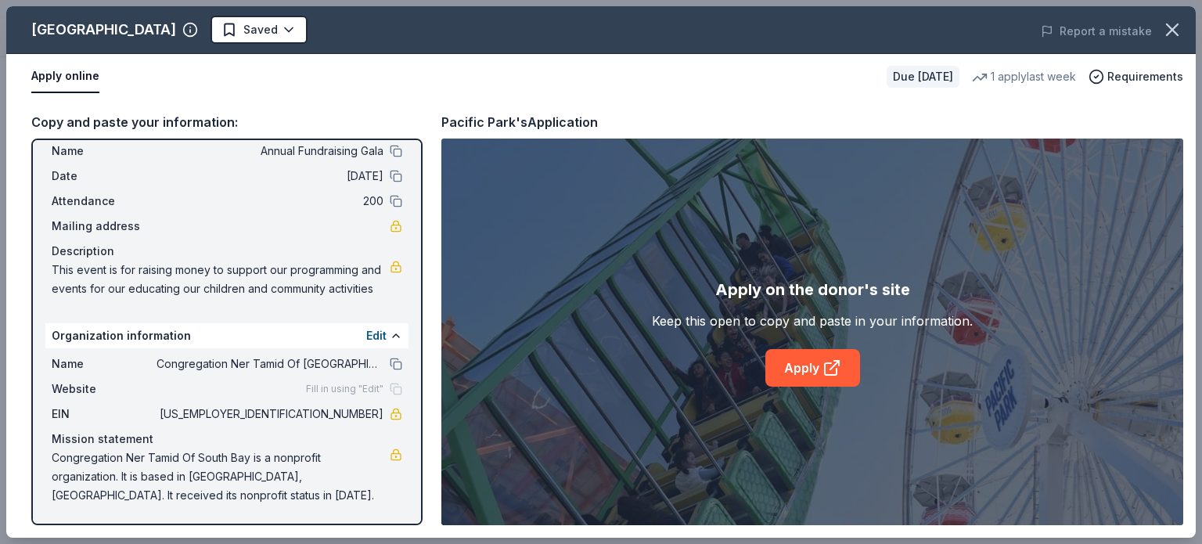
click at [1065, 312] on div "Apply on the donor's site Keep this open to copy and paste in your information.…" at bounding box center [812, 332] width 742 height 387
drag, startPoint x: 1197, startPoint y: 329, endPoint x: 1196, endPoint y: 429, distance: 100.2
click at [1190, 429] on div "Pacific Park Saved Report a mistake Apply online Due in 79 days 1 apply last we…" at bounding box center [601, 272] width 1202 height 544
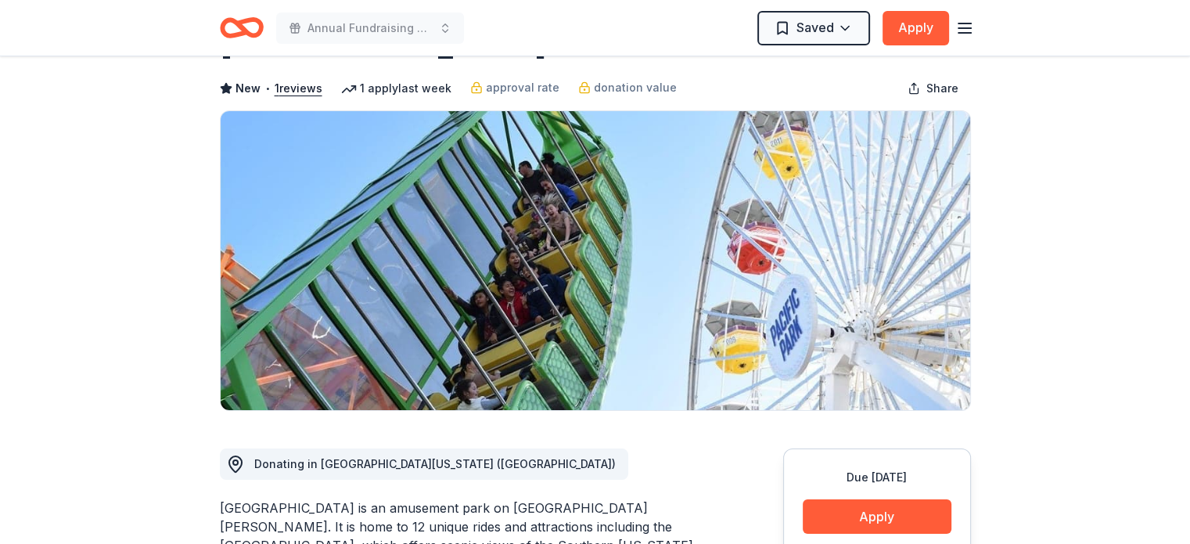
scroll to position [9, 0]
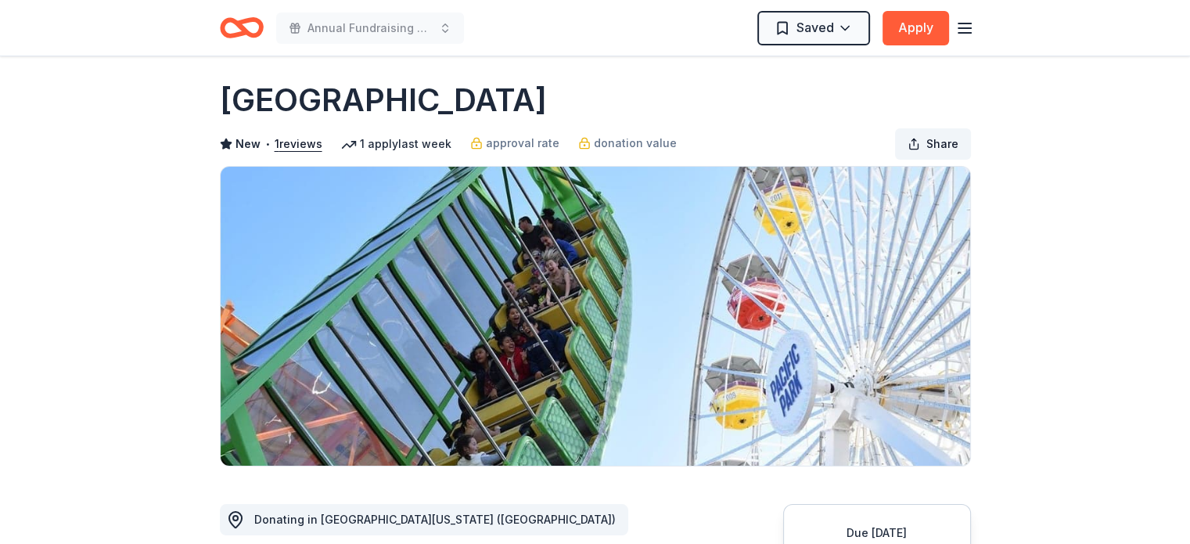
click at [923, 141] on button "Share" at bounding box center [933, 143] width 76 height 31
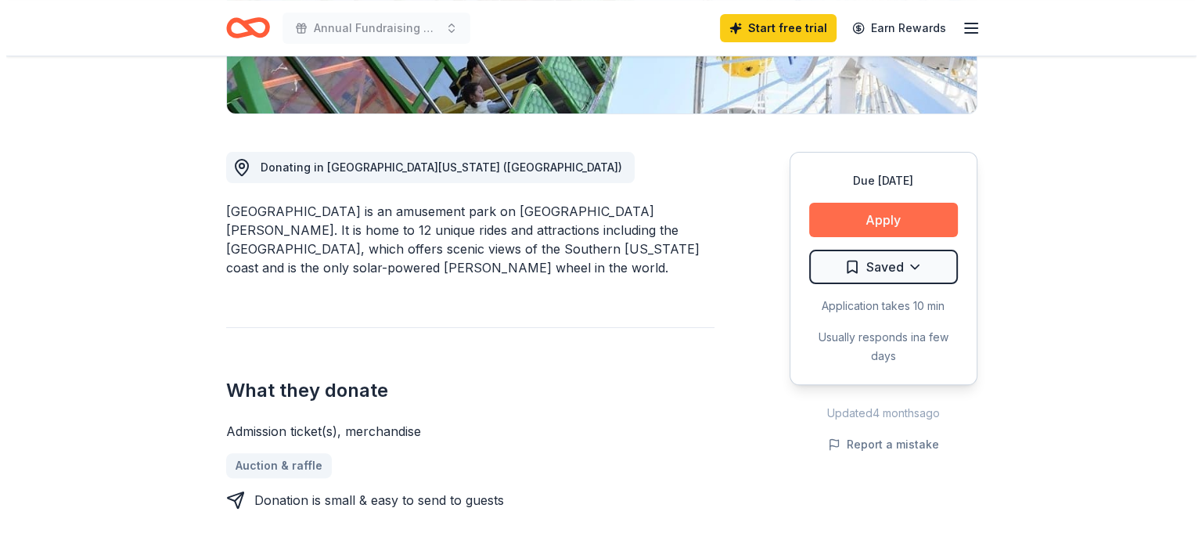
scroll to position [357, 0]
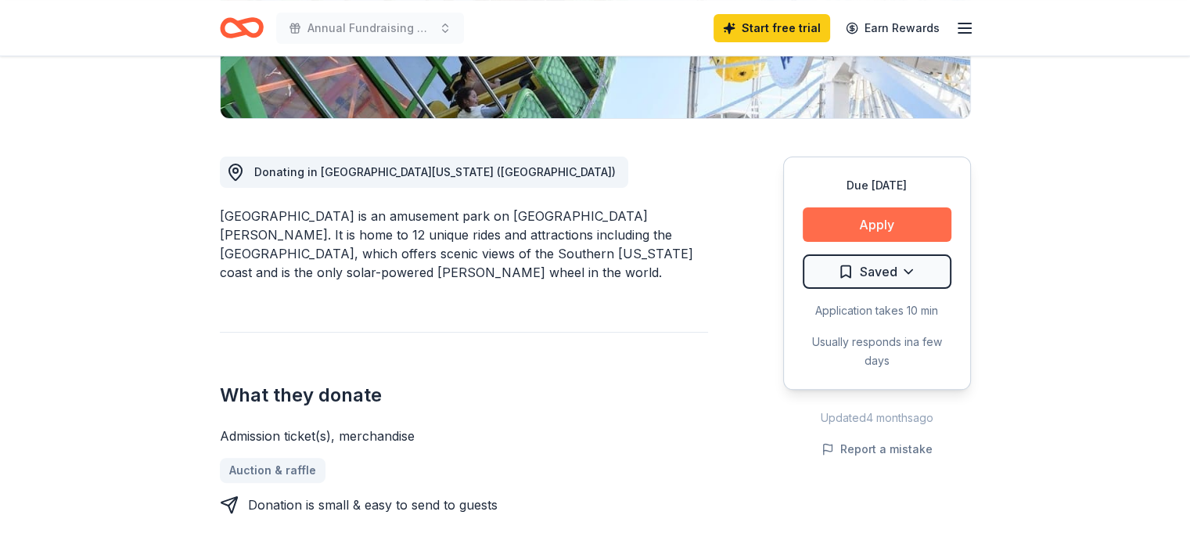
click at [867, 221] on button "Apply" at bounding box center [877, 224] width 149 height 34
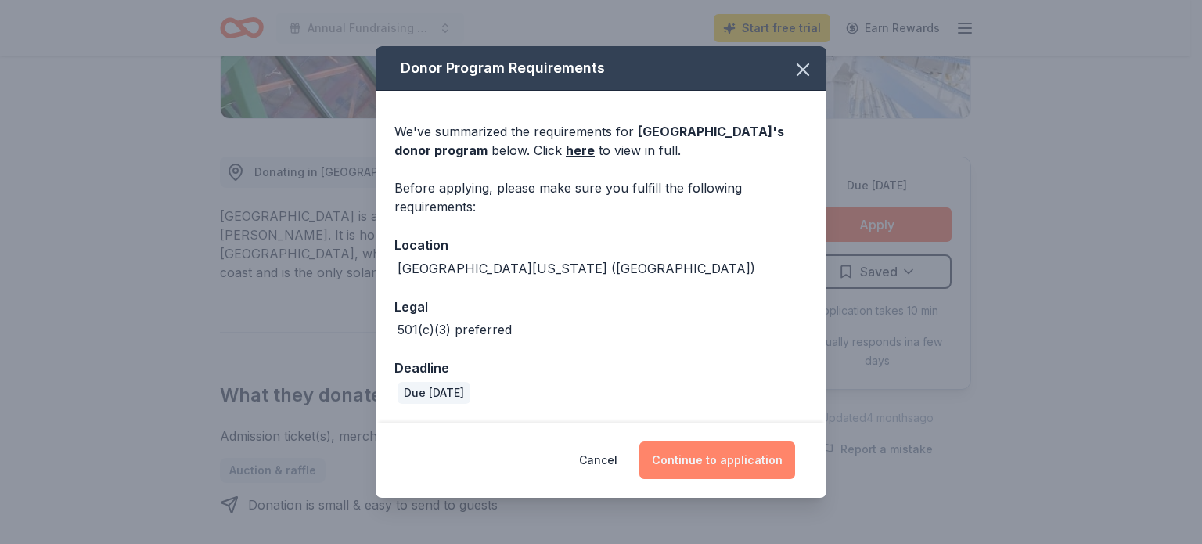
click at [709, 462] on button "Continue to application" at bounding box center [717, 460] width 156 height 38
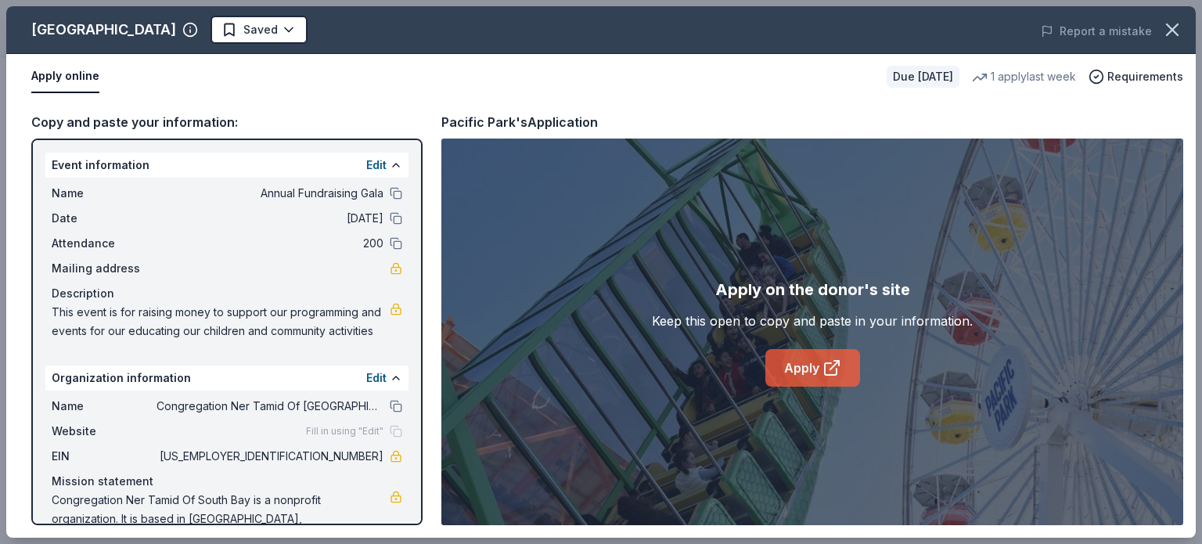
click at [826, 363] on icon at bounding box center [831, 369] width 12 height 12
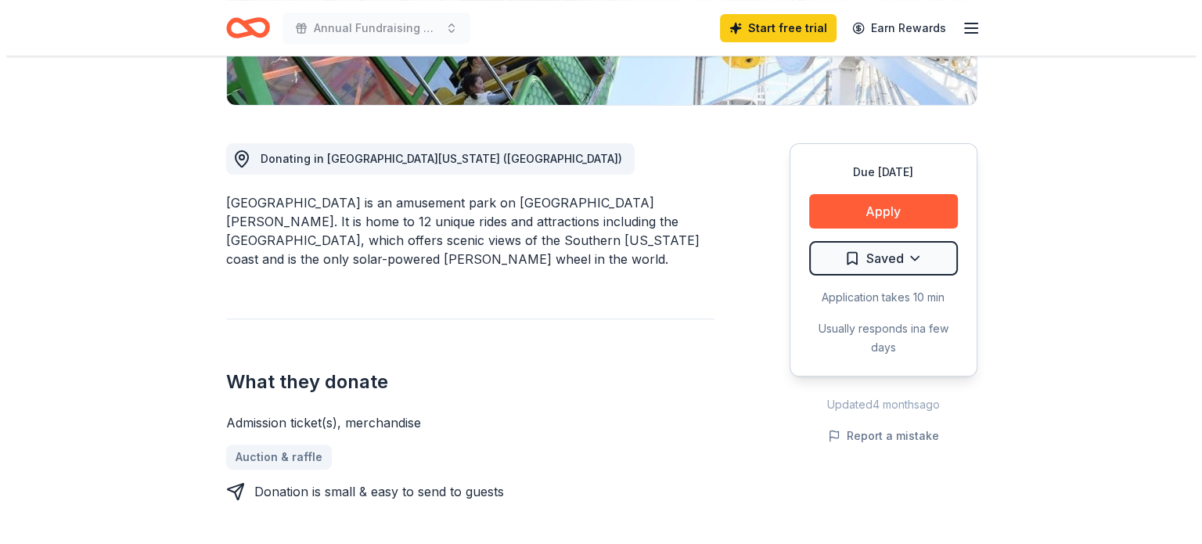
scroll to position [326, 0]
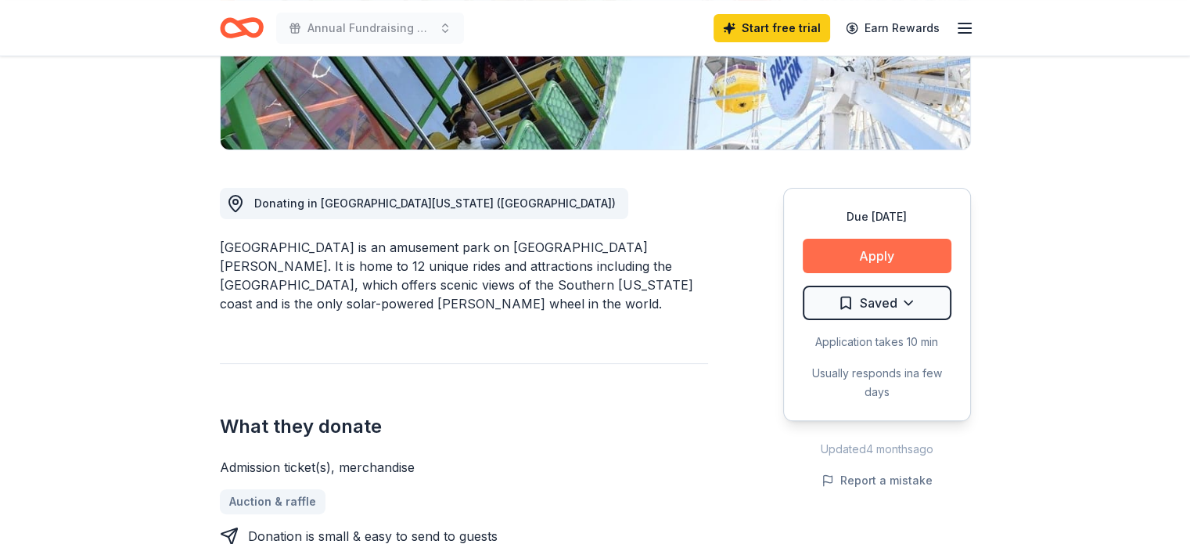
click at [864, 256] on button "Apply" at bounding box center [877, 256] width 149 height 34
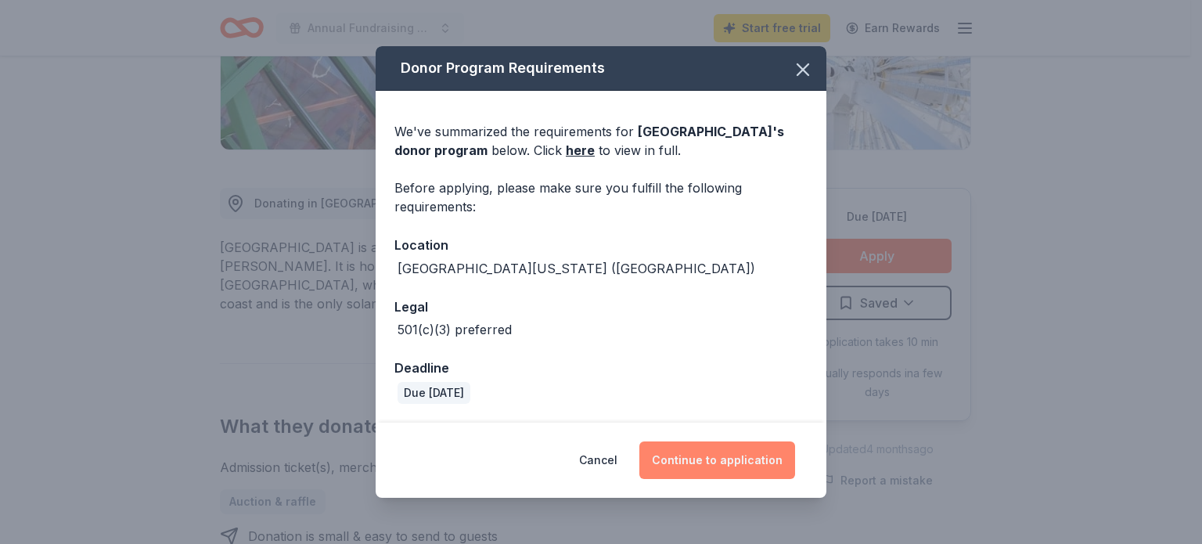
click at [722, 470] on button "Continue to application" at bounding box center [717, 460] width 156 height 38
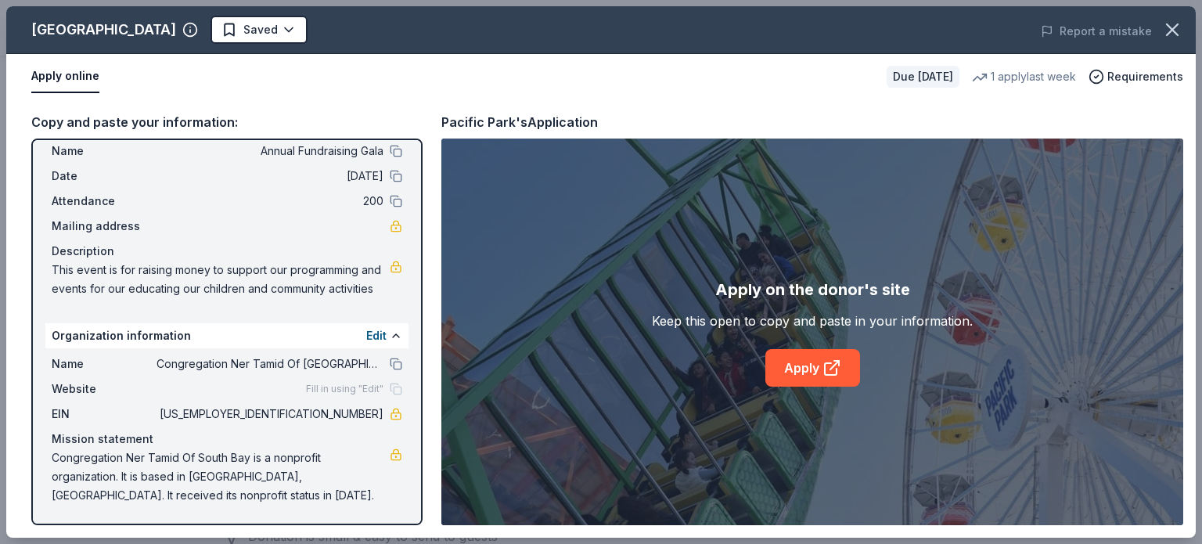
scroll to position [0, 0]
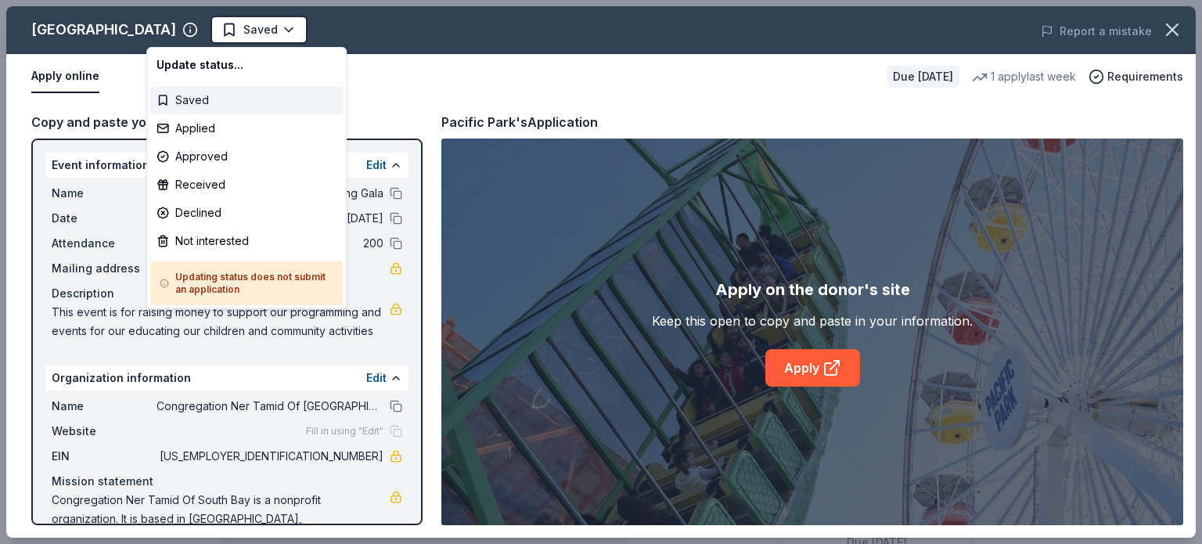
click at [187, 95] on div "Saved" at bounding box center [246, 100] width 193 height 28
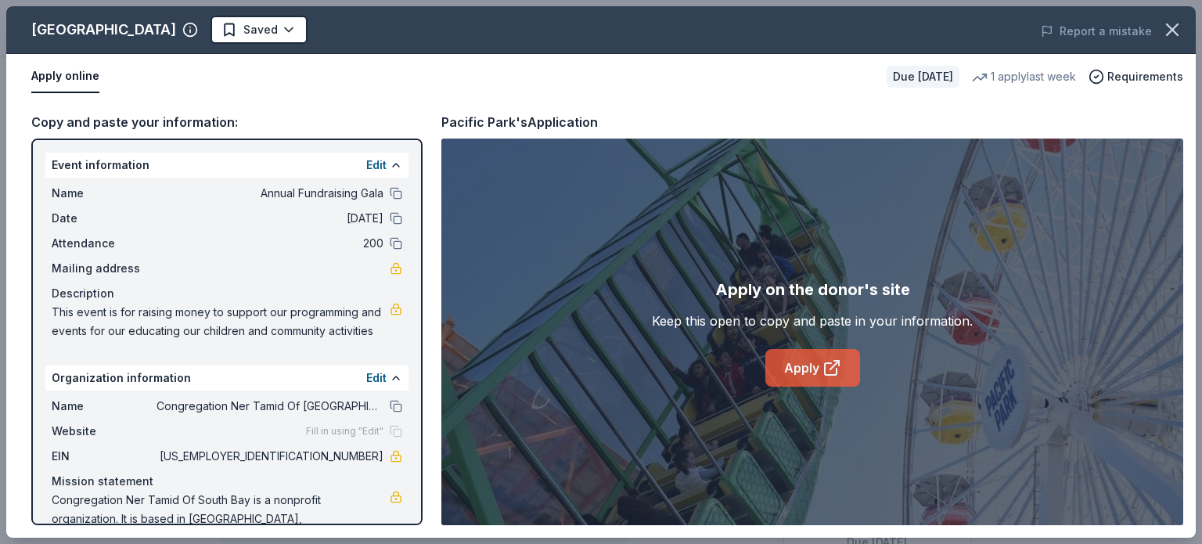
click at [794, 371] on link "Apply" at bounding box center [812, 368] width 95 height 38
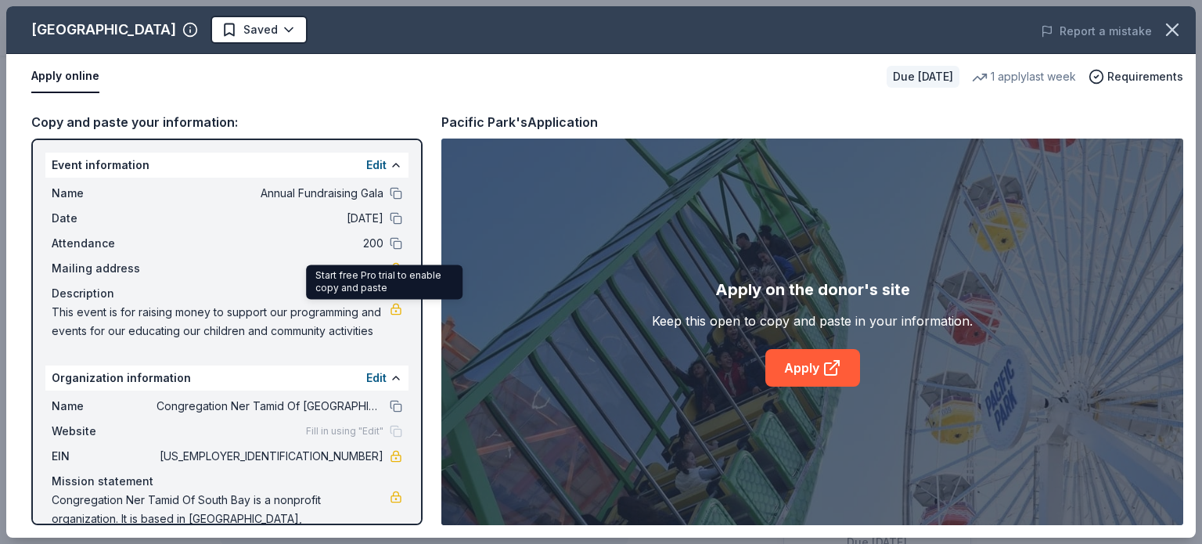
click at [390, 309] on link at bounding box center [396, 309] width 13 height 13
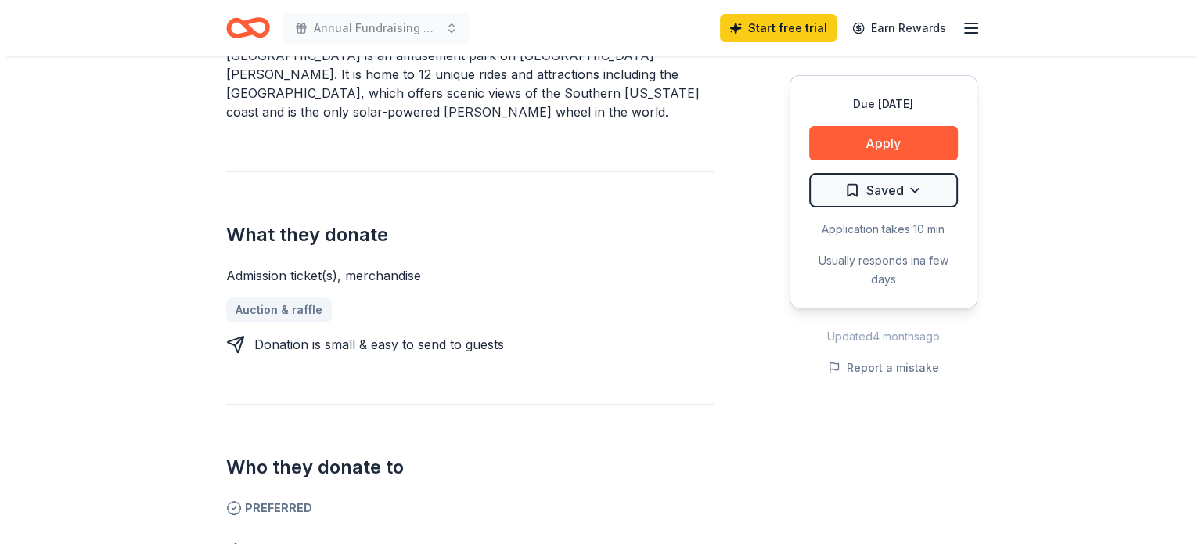
scroll to position [510, 0]
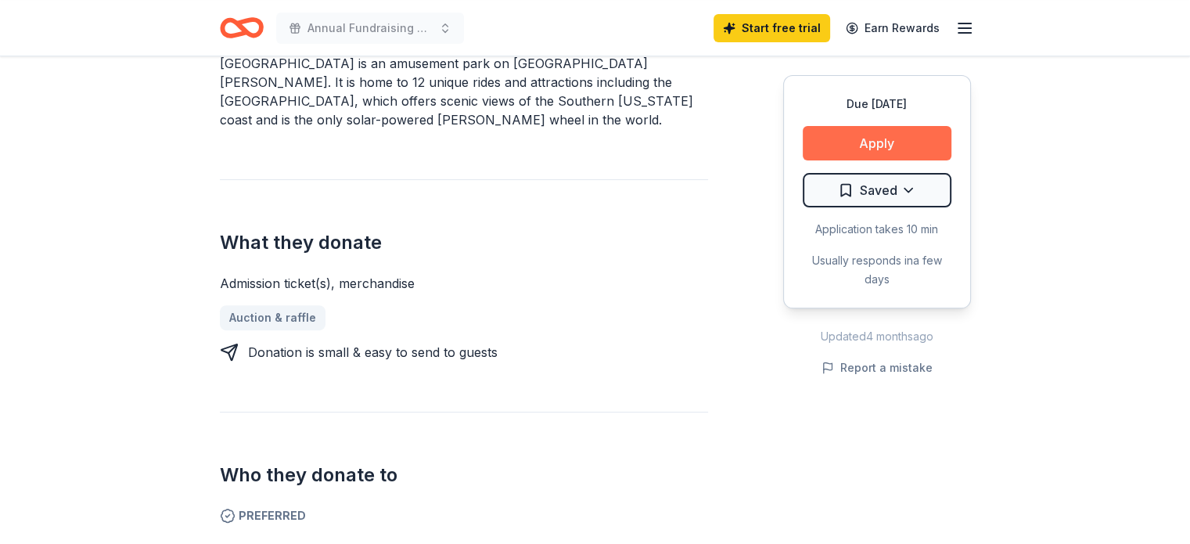
click at [949, 155] on button "Apply" at bounding box center [877, 143] width 149 height 34
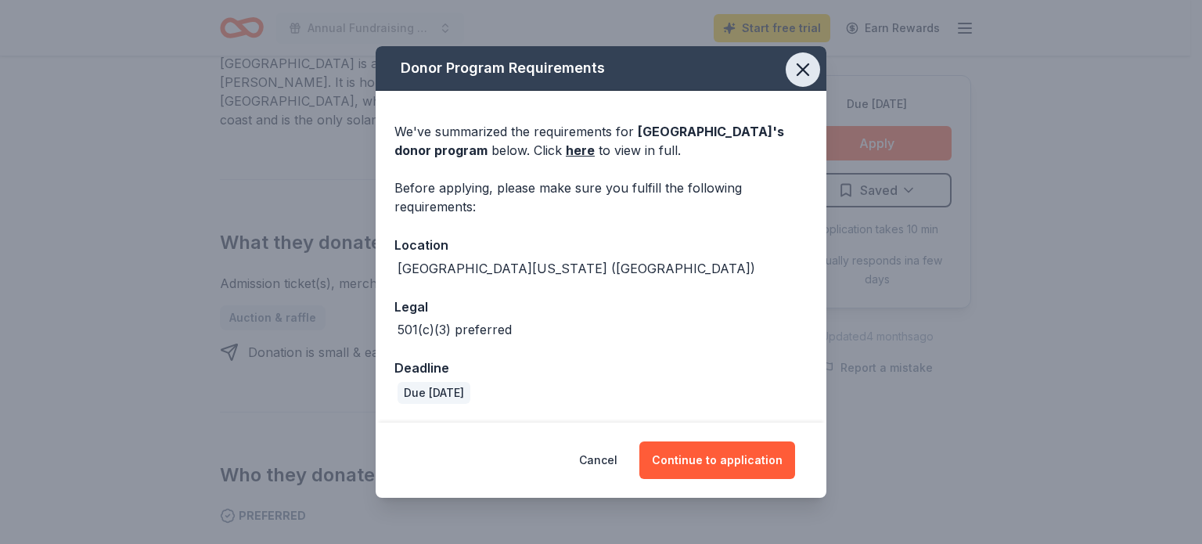
click at [798, 68] on icon "button" at bounding box center [803, 70] width 22 height 22
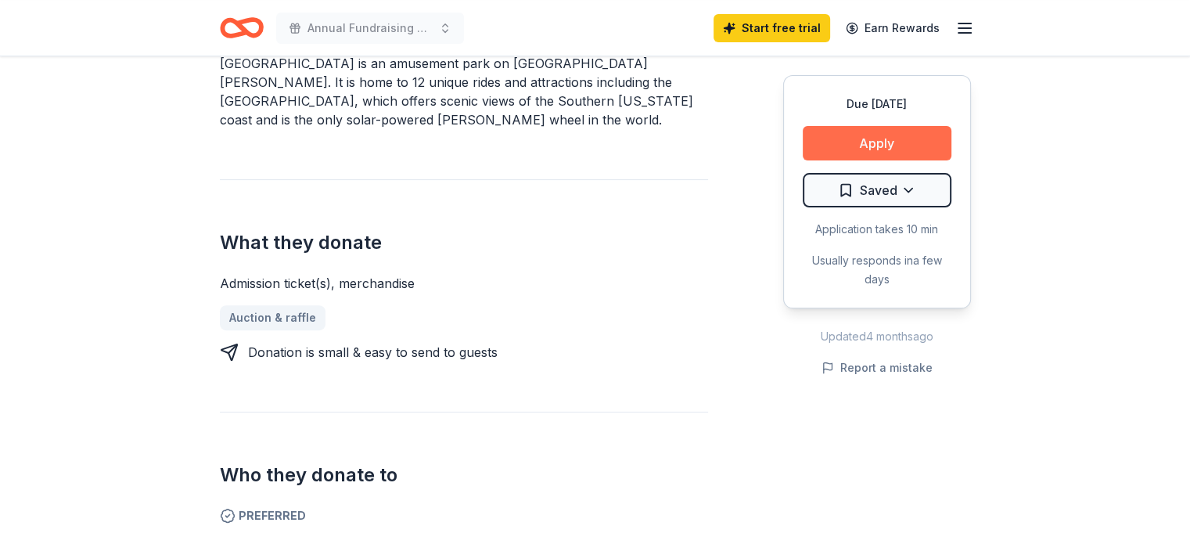
click at [852, 141] on button "Apply" at bounding box center [877, 143] width 149 height 34
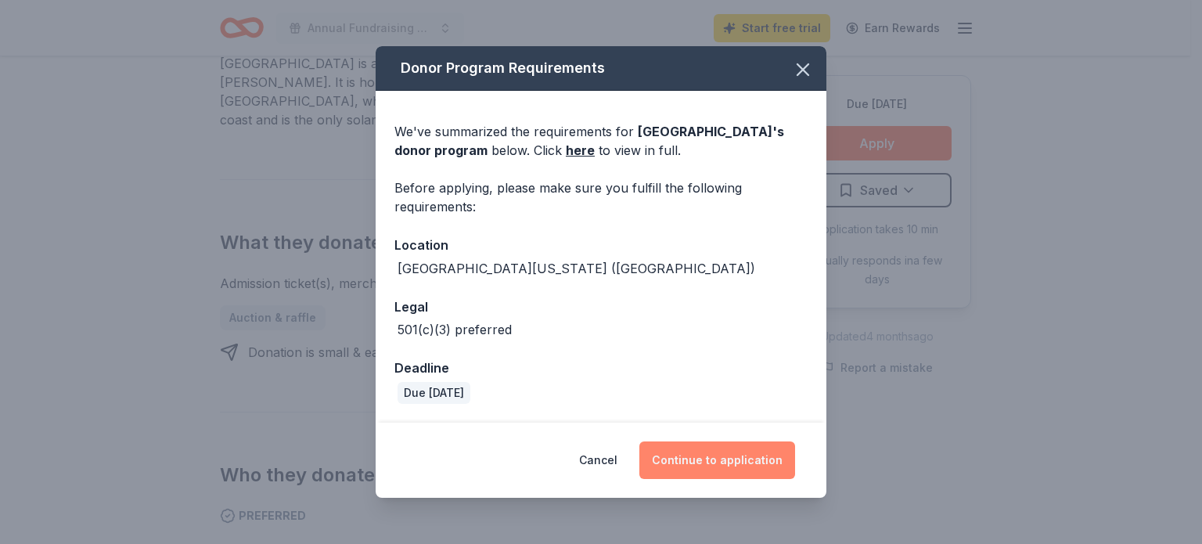
click at [715, 470] on button "Continue to application" at bounding box center [717, 460] width 156 height 38
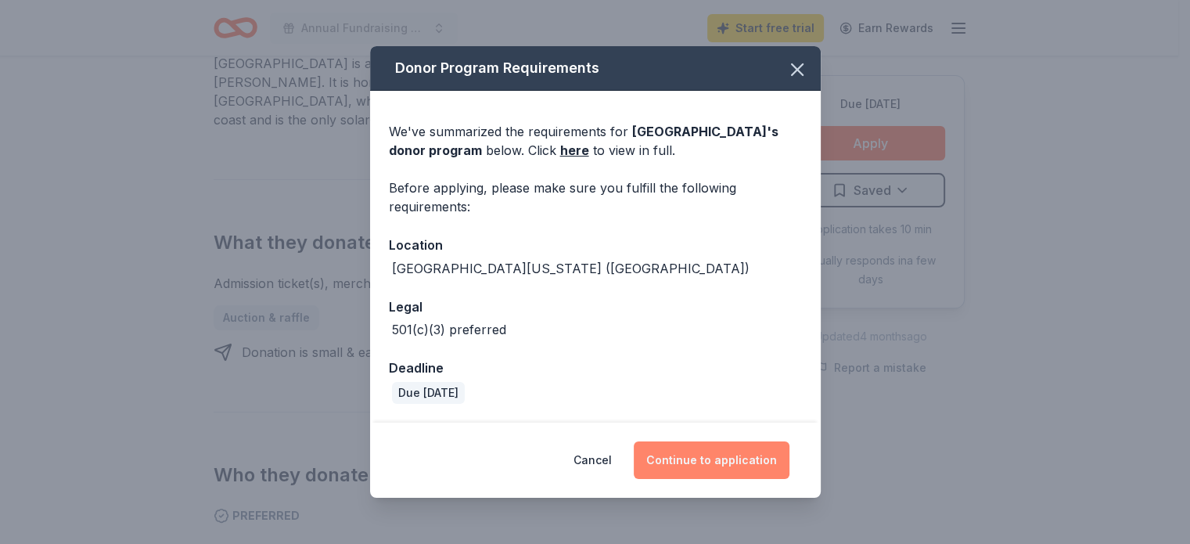
click at [715, 470] on button "Continue to application" at bounding box center [712, 460] width 156 height 38
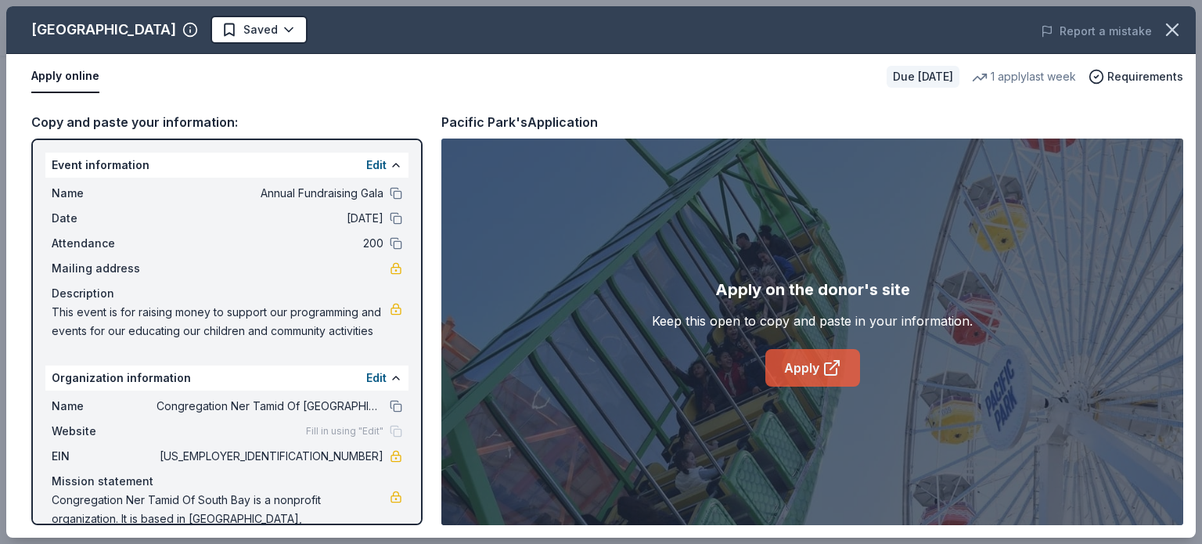
click at [787, 372] on link "Apply" at bounding box center [812, 368] width 95 height 38
